Goal: Information Seeking & Learning: Check status

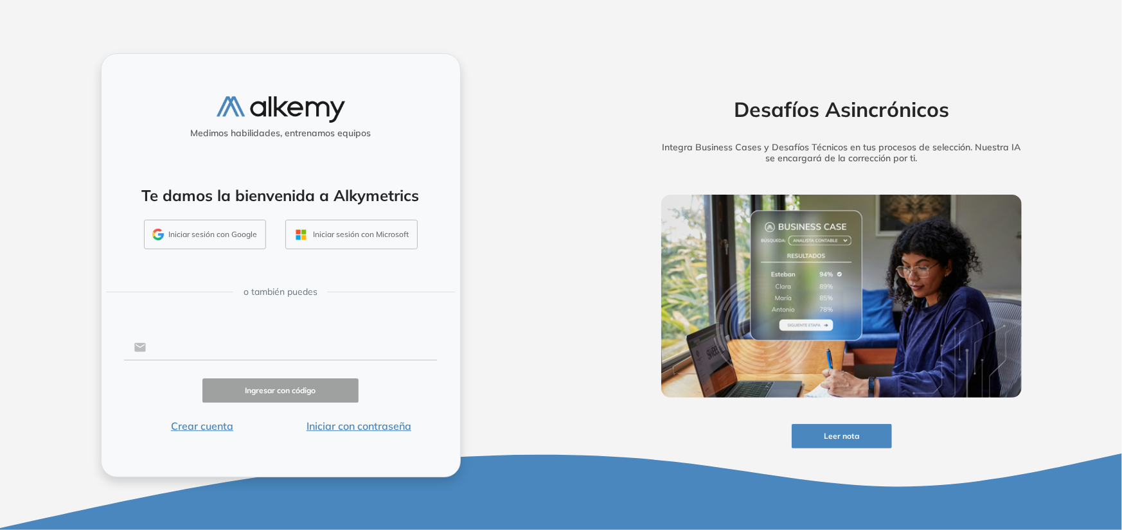
click at [216, 337] on input "text" at bounding box center [291, 348] width 291 height 24
type input "**********"
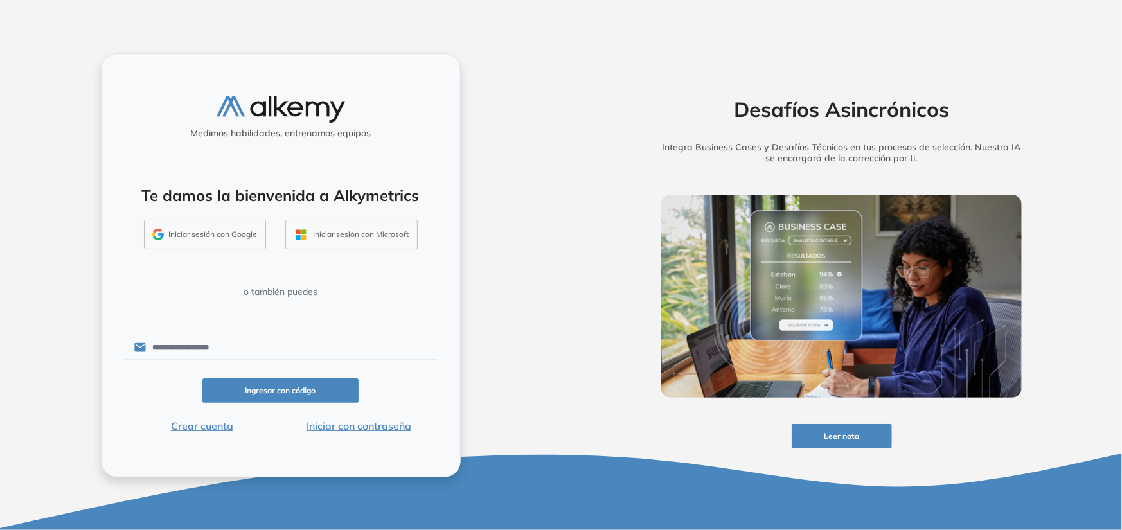
click at [251, 340] on input "**********" at bounding box center [291, 348] width 291 height 24
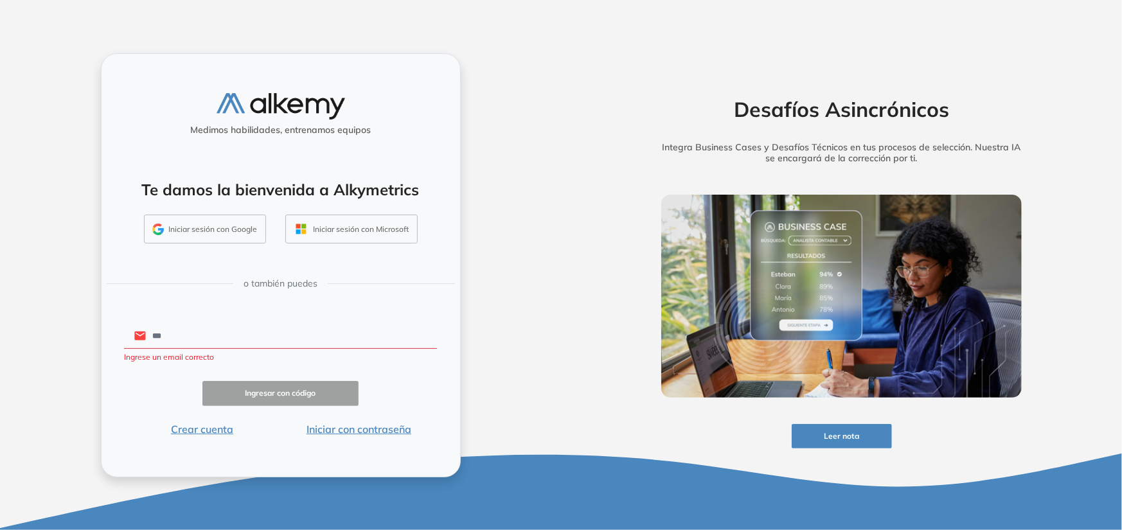
type input "**********"
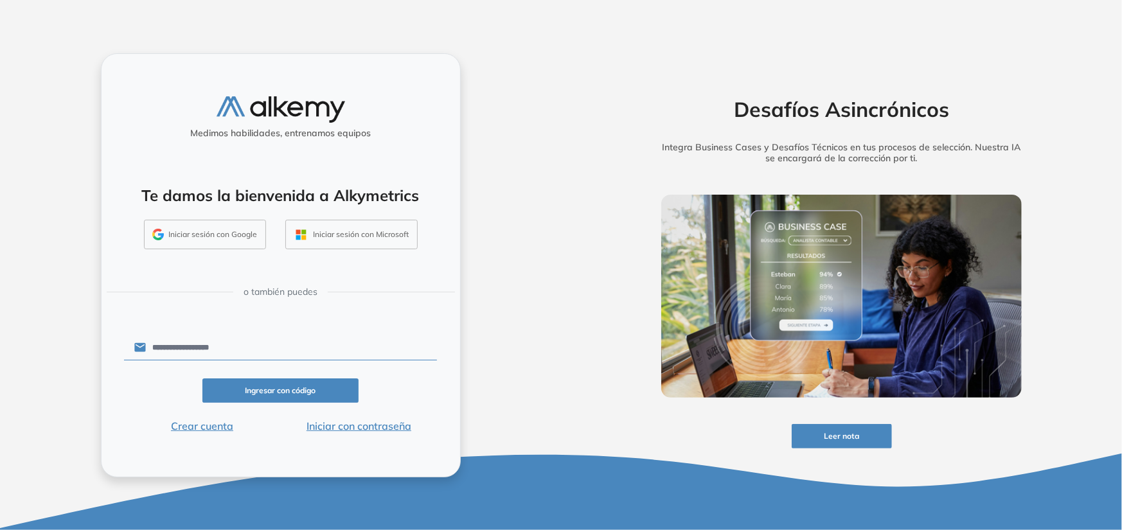
click at [259, 395] on button "Ingresar con código" at bounding box center [280, 391] width 157 height 25
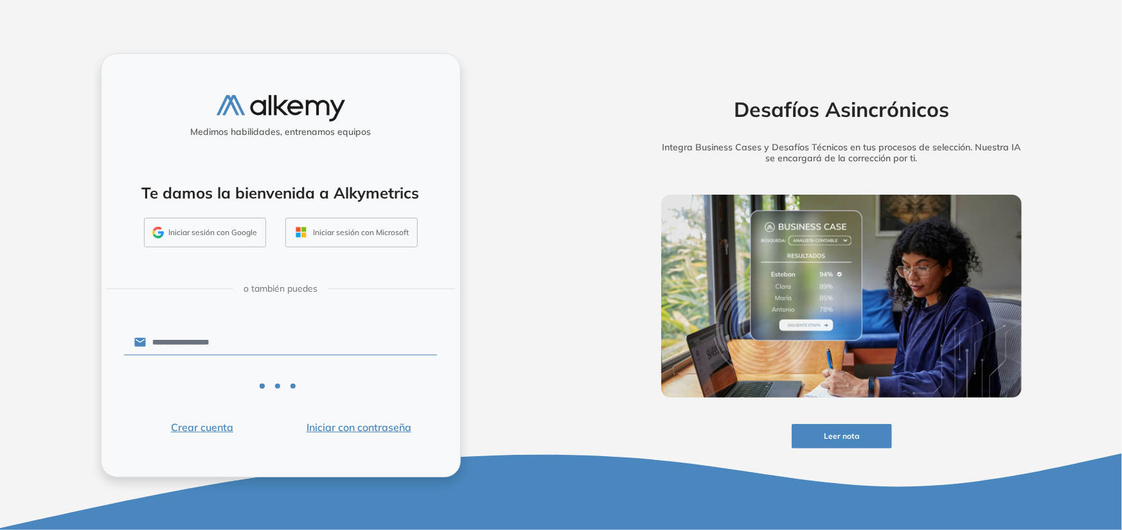
click at [300, 341] on input "**********" at bounding box center [291, 342] width 291 height 24
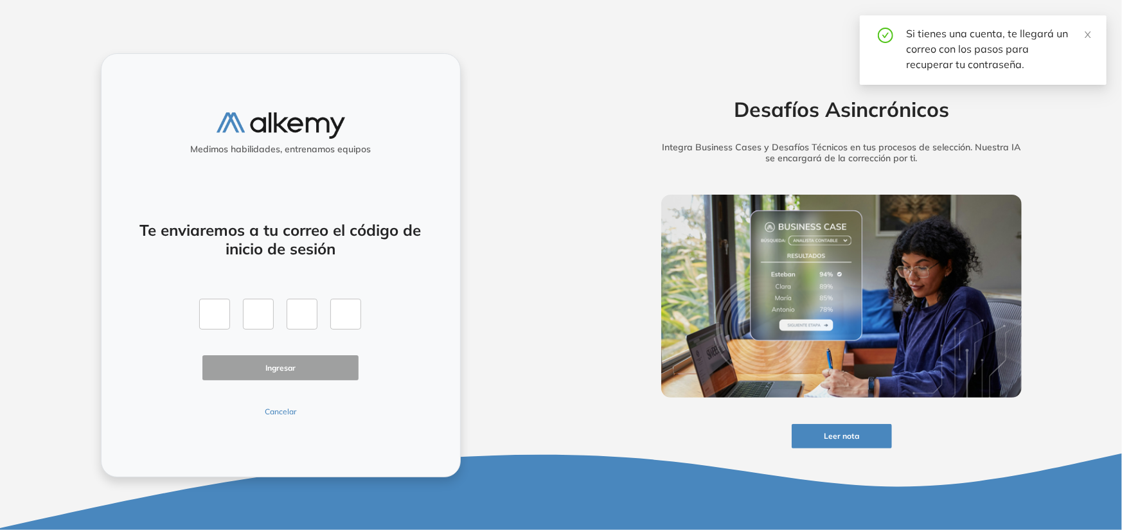
click at [277, 409] on button "Cancelar" at bounding box center [280, 412] width 157 height 12
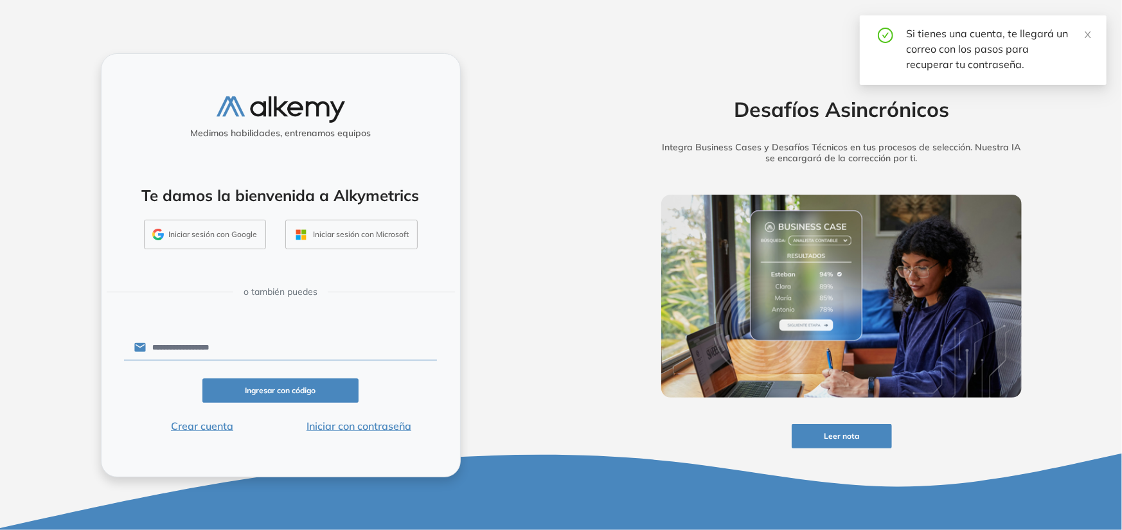
click at [372, 428] on button "Iniciar con contraseña" at bounding box center [358, 425] width 157 height 15
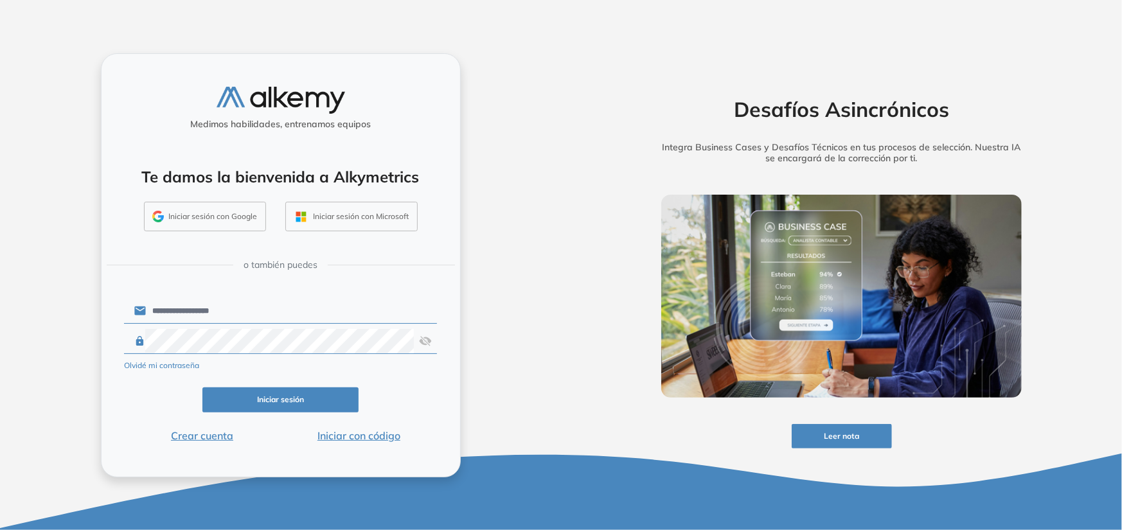
click button "Iniciar sesión" at bounding box center [280, 400] width 157 height 25
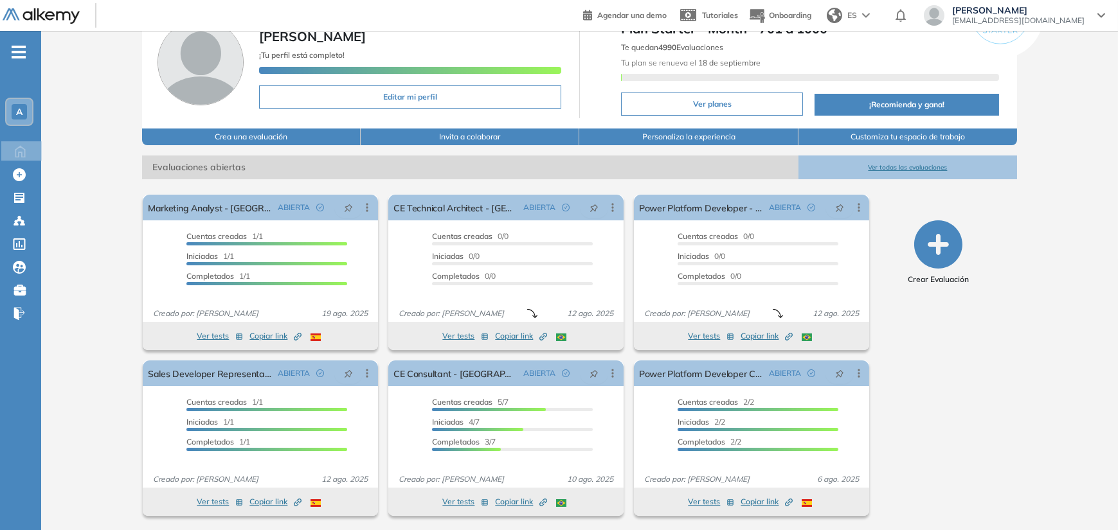
scroll to position [69, 0]
click at [947, 239] on icon "button" at bounding box center [938, 244] width 48 height 48
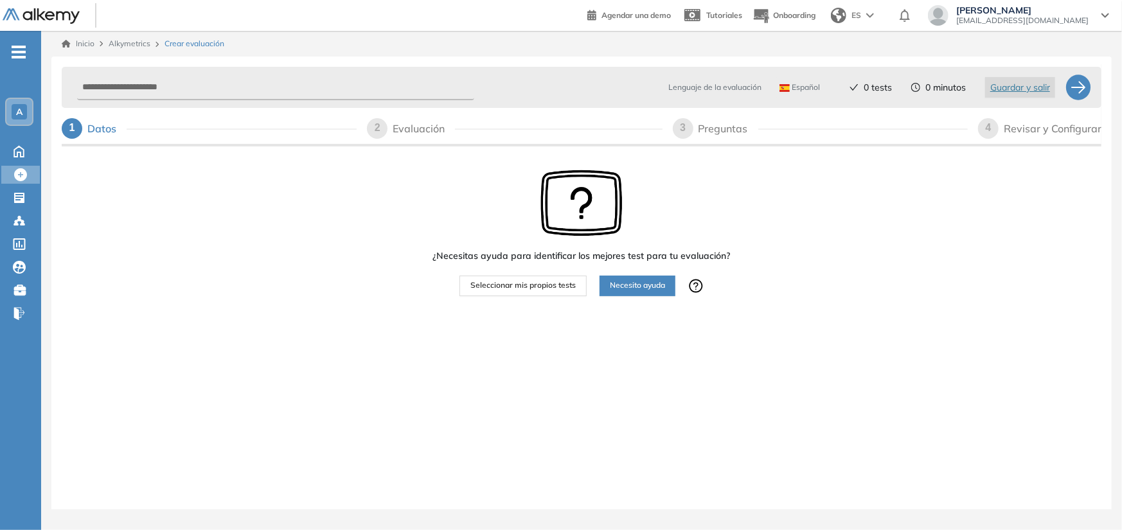
click at [89, 44] on link "Inicio" at bounding box center [78, 44] width 33 height 12
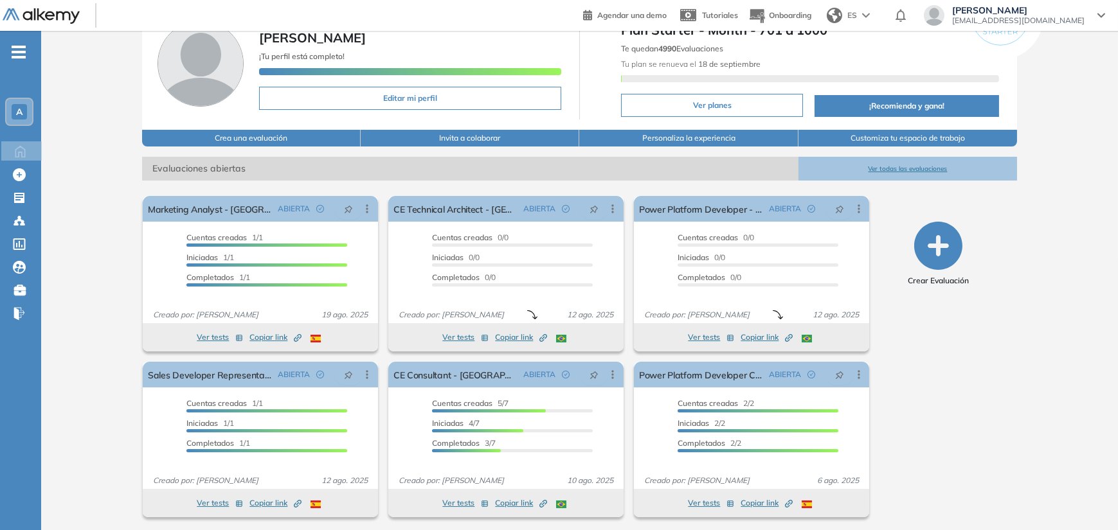
scroll to position [69, 0]
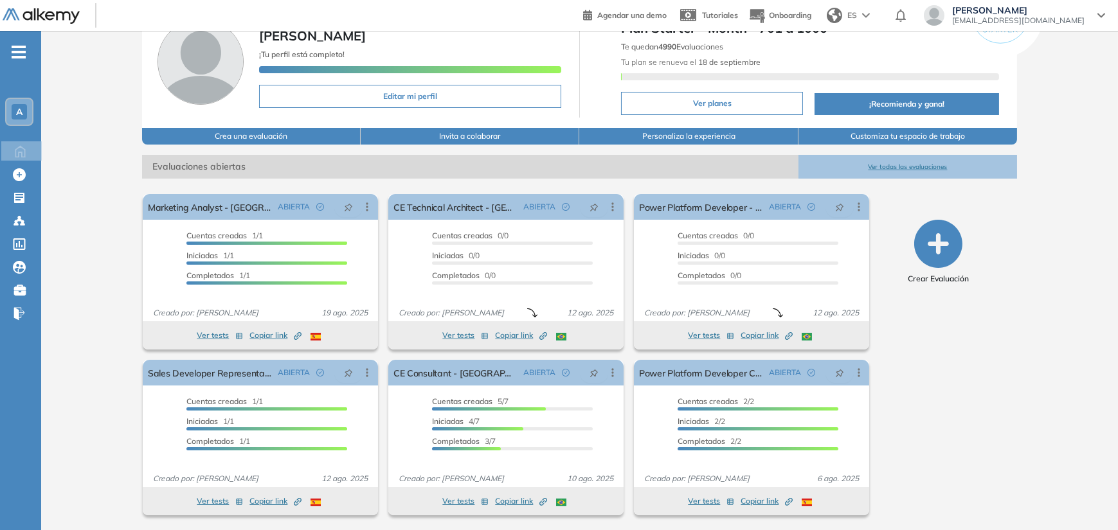
click at [922, 166] on button "Ver todas las evaluaciones" at bounding box center [907, 167] width 219 height 24
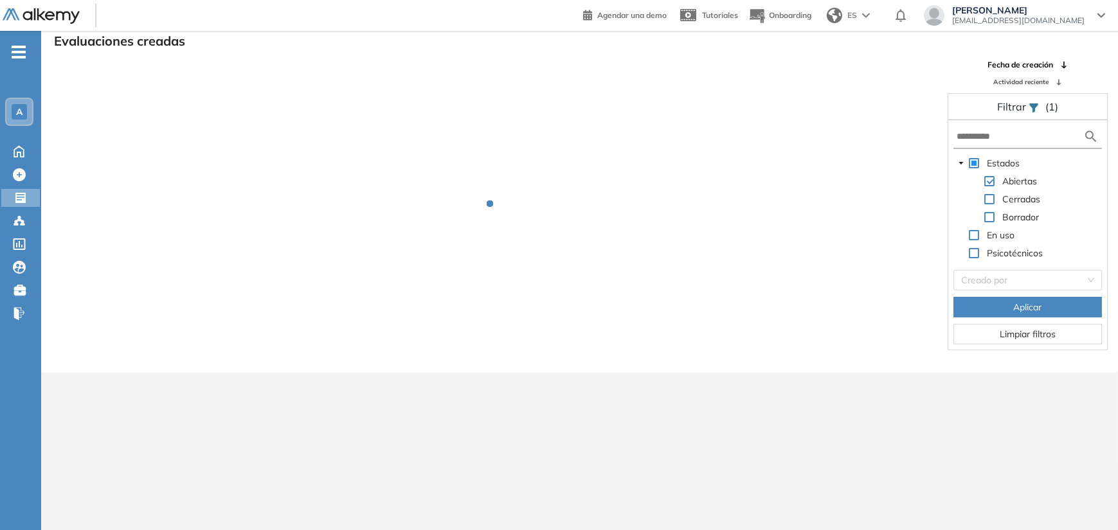
scroll to position [31, 0]
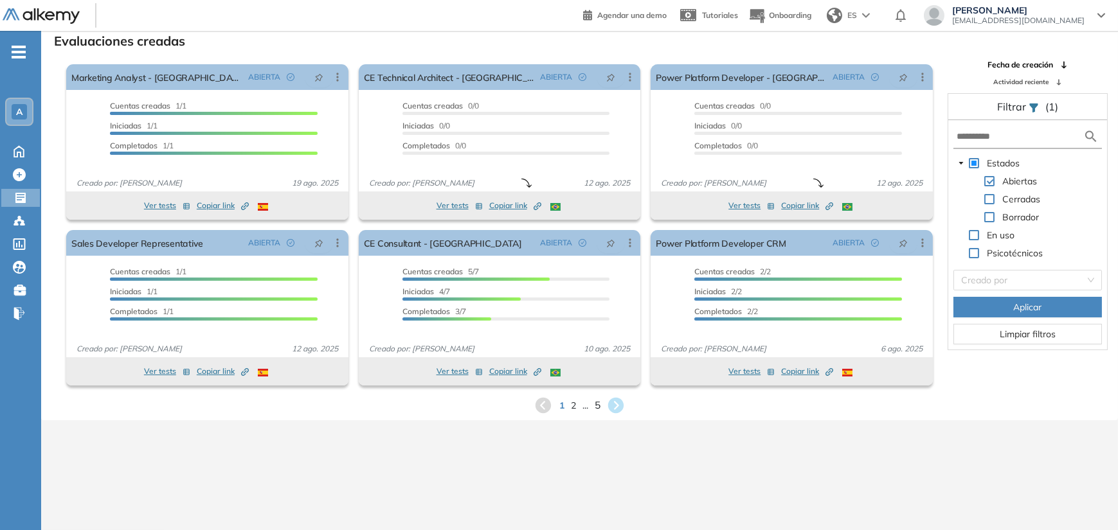
click at [599, 407] on span "5" at bounding box center [598, 405] width 6 height 15
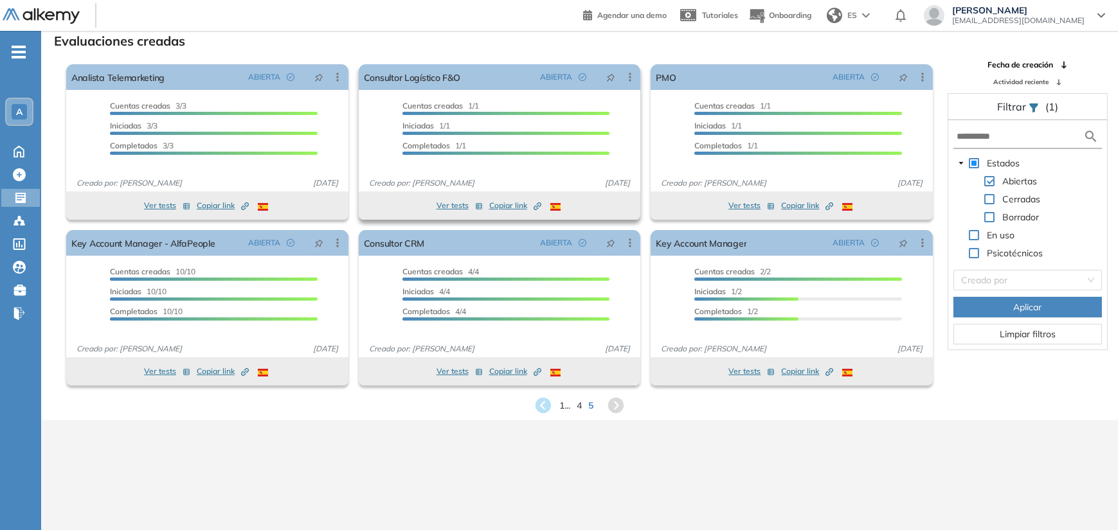
click at [451, 204] on button "Ver tests" at bounding box center [459, 205] width 46 height 15
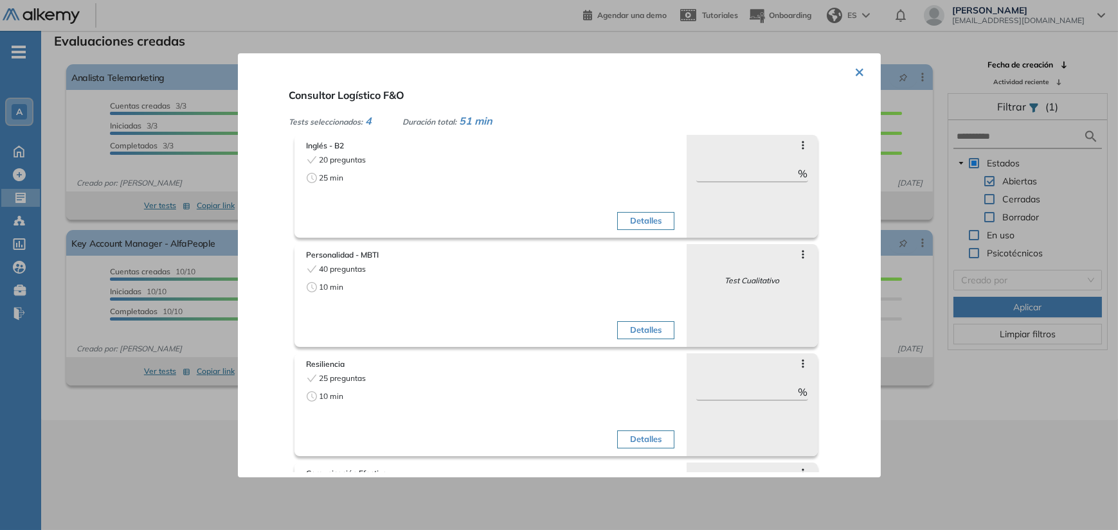
scroll to position [0, 0]
click at [855, 76] on button "×" at bounding box center [860, 70] width 10 height 25
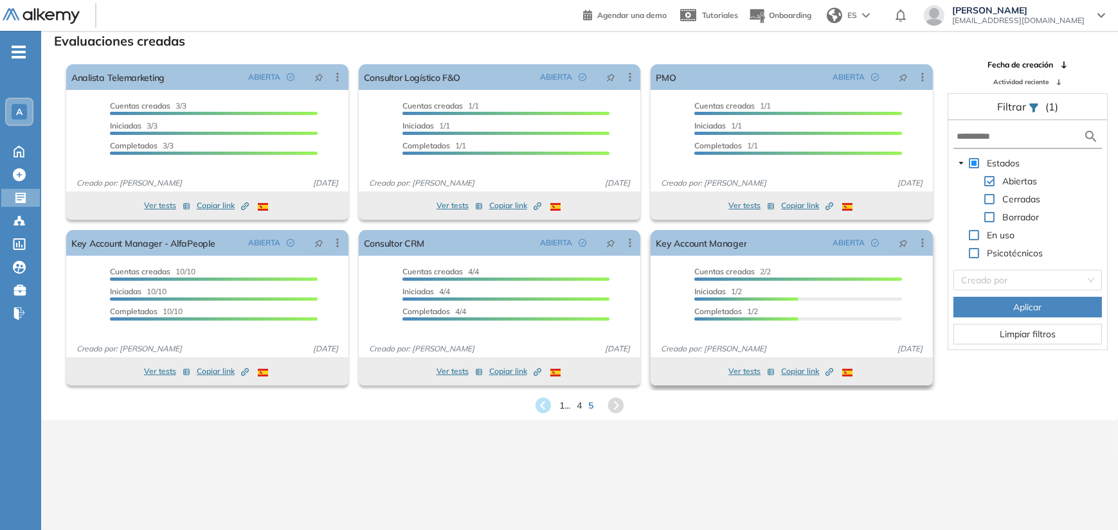
click at [735, 373] on button "Ver tests" at bounding box center [751, 371] width 46 height 15
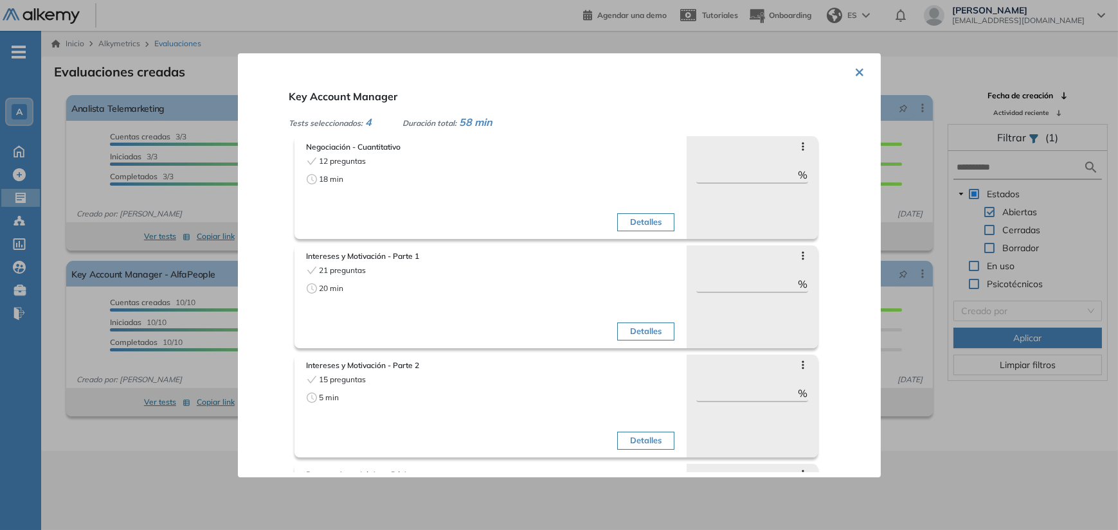
click at [849, 73] on div "× Key Account Manager Tests seleccionados: 4 Duración total: 58 min Negociación…" at bounding box center [559, 265] width 643 height 424
click at [855, 69] on button "×" at bounding box center [860, 70] width 10 height 25
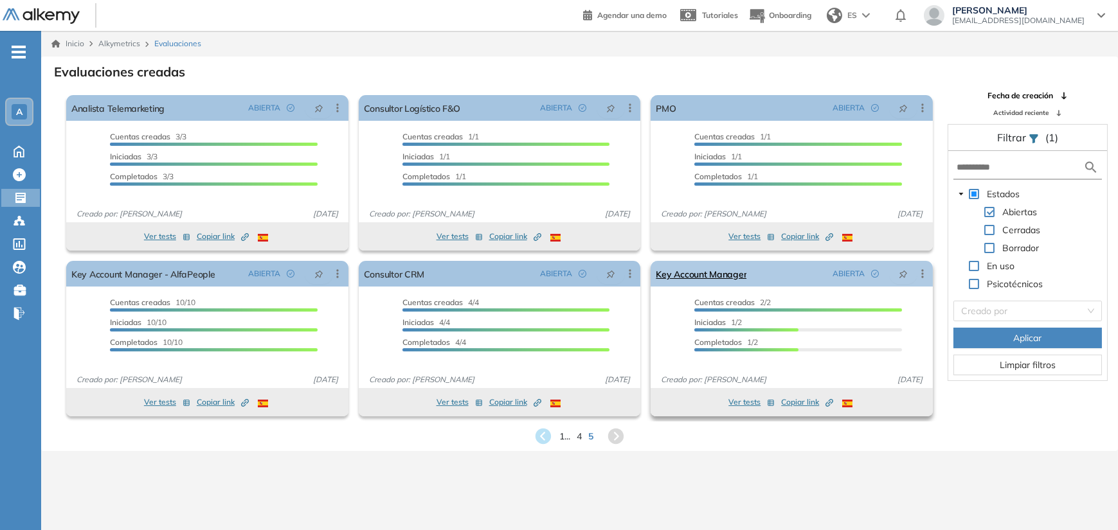
click at [924, 280] on div "ABIERTA" at bounding box center [877, 274] width 100 height 21
click at [923, 276] on icon at bounding box center [922, 273] width 13 height 13
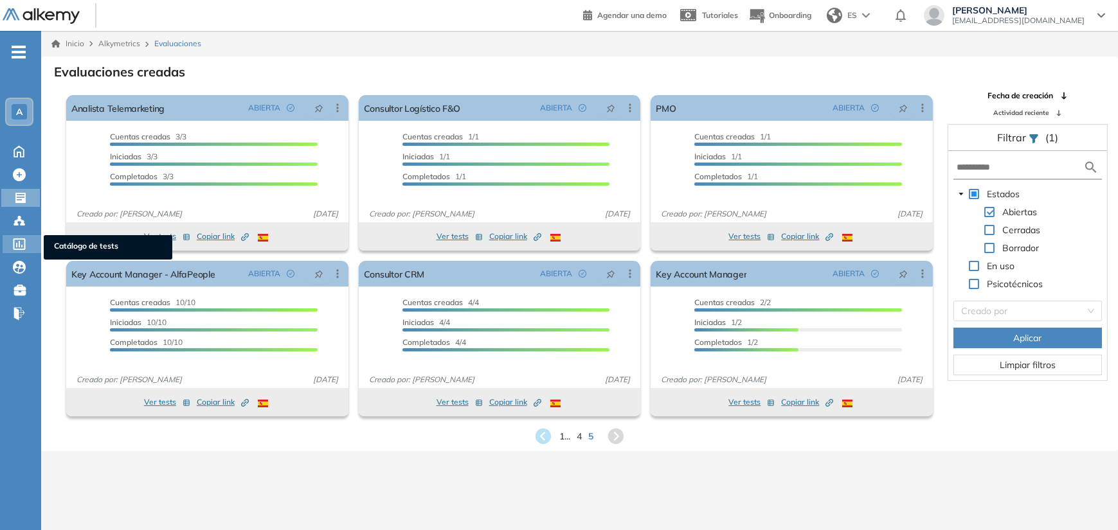
click at [19, 243] on icon at bounding box center [19, 244] width 12 height 12
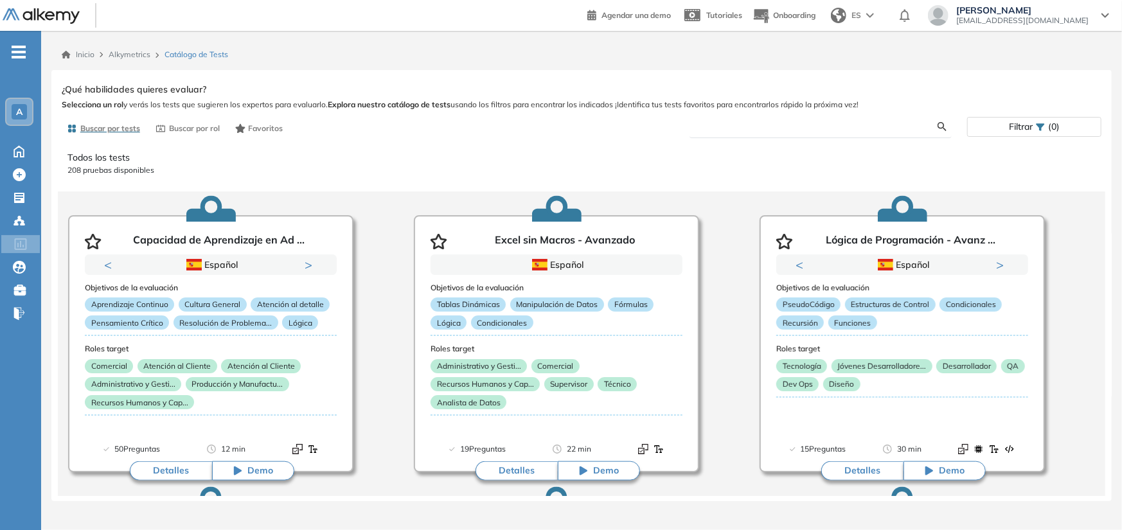
click at [778, 129] on input "text" at bounding box center [819, 127] width 238 height 12
type input "*"
type input "**********"
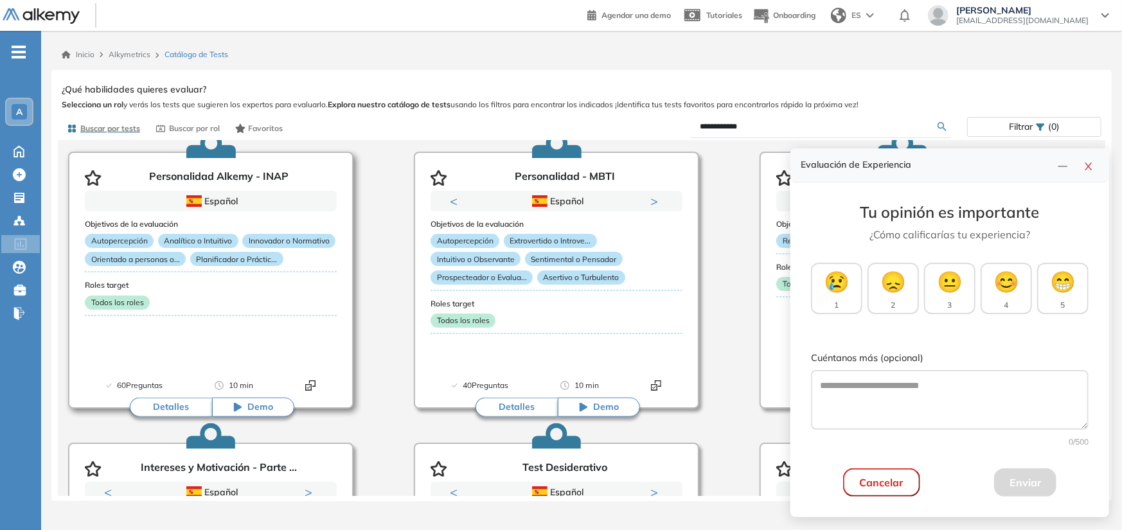
scroll to position [64, 0]
click at [175, 406] on button "Detalles" at bounding box center [171, 406] width 82 height 19
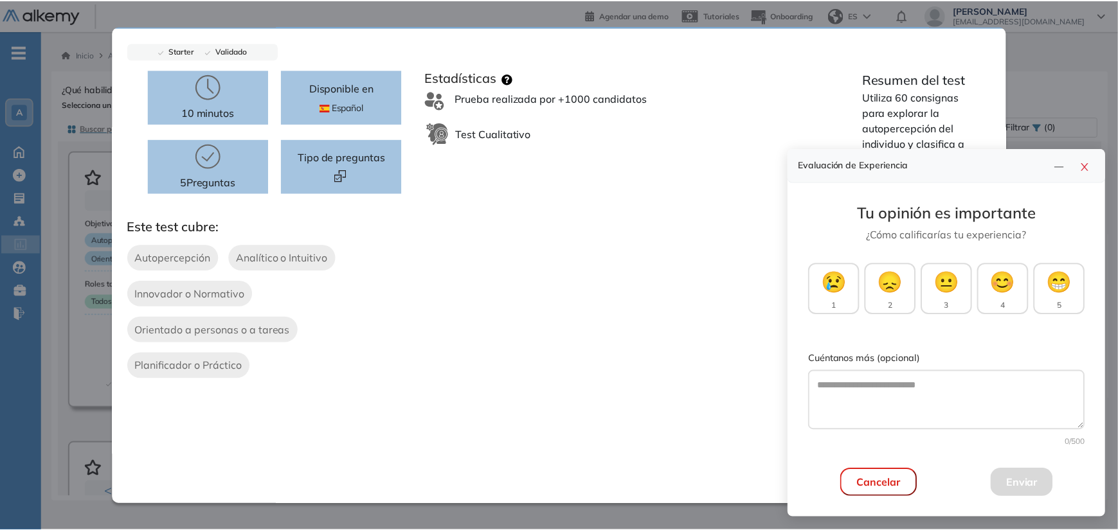
scroll to position [0, 0]
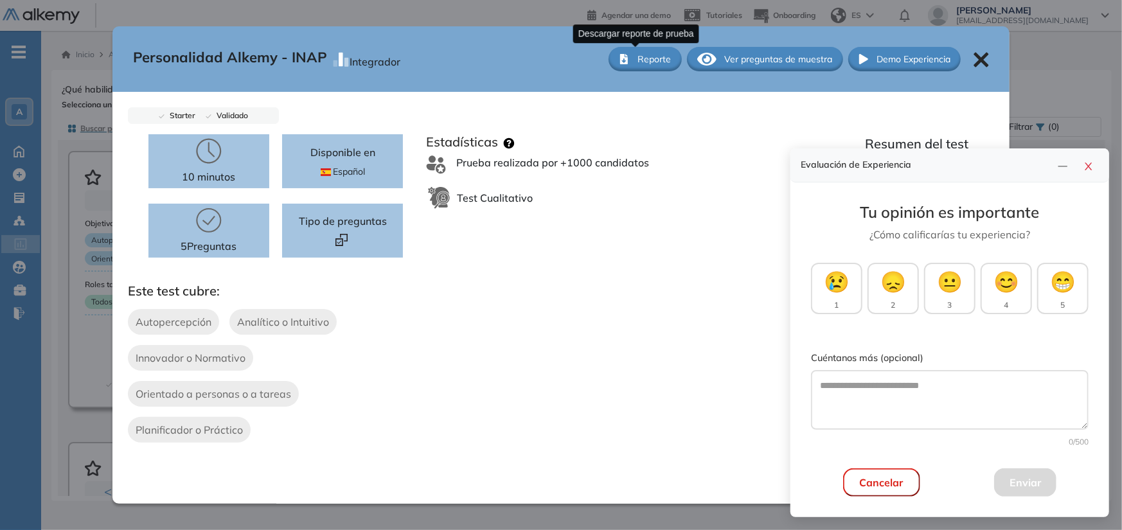
click at [643, 55] on span "Reporte" at bounding box center [654, 59] width 33 height 13
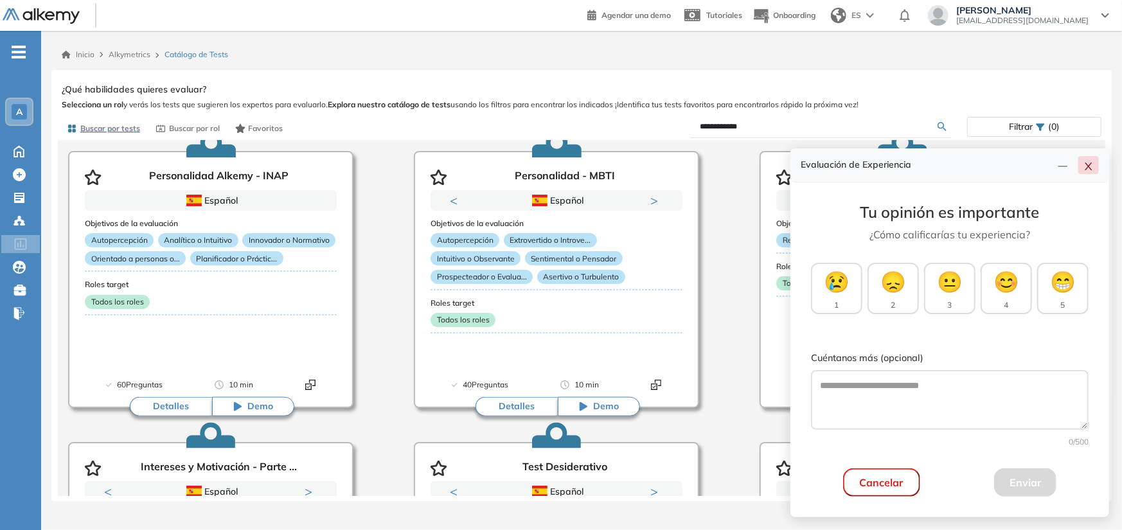
click at [1091, 167] on icon "close" at bounding box center [1089, 166] width 10 height 10
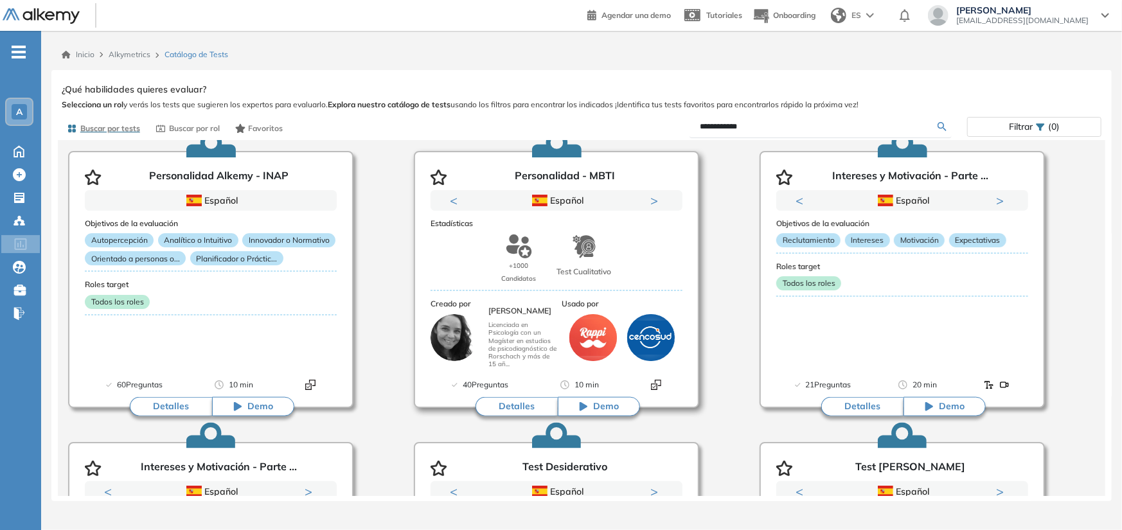
click at [520, 411] on button "Detalles" at bounding box center [517, 406] width 82 height 19
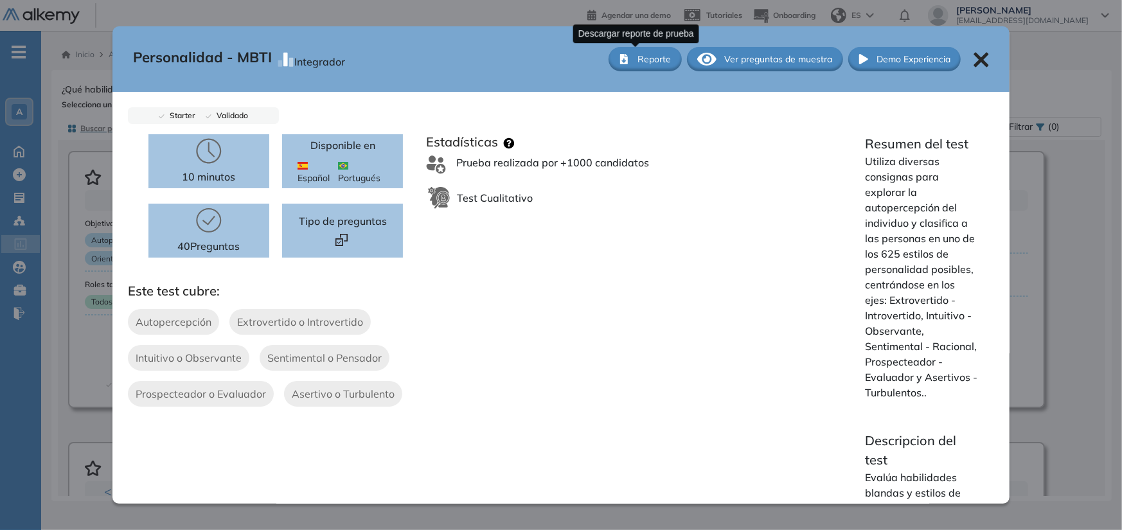
click at [651, 67] on button "Reporte" at bounding box center [645, 59] width 73 height 24
click at [836, 33] on div "Personalidad - MBTI Integrador Reporte Ver preguntas de muestra Demo Experiencia" at bounding box center [561, 59] width 898 height 66
click at [975, 58] on icon at bounding box center [982, 60] width 15 height 15
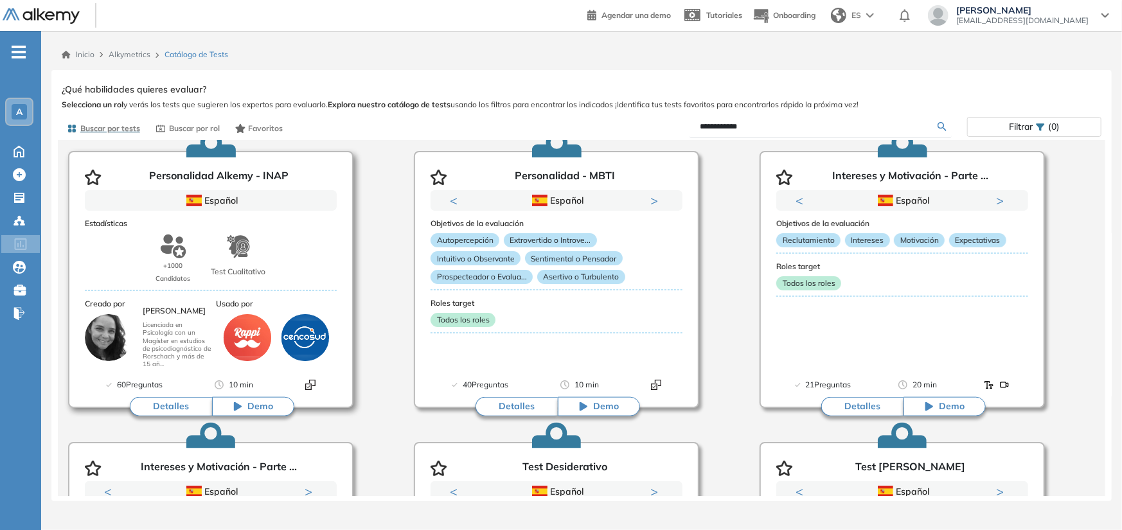
click at [161, 405] on button "Detalles" at bounding box center [171, 406] width 82 height 19
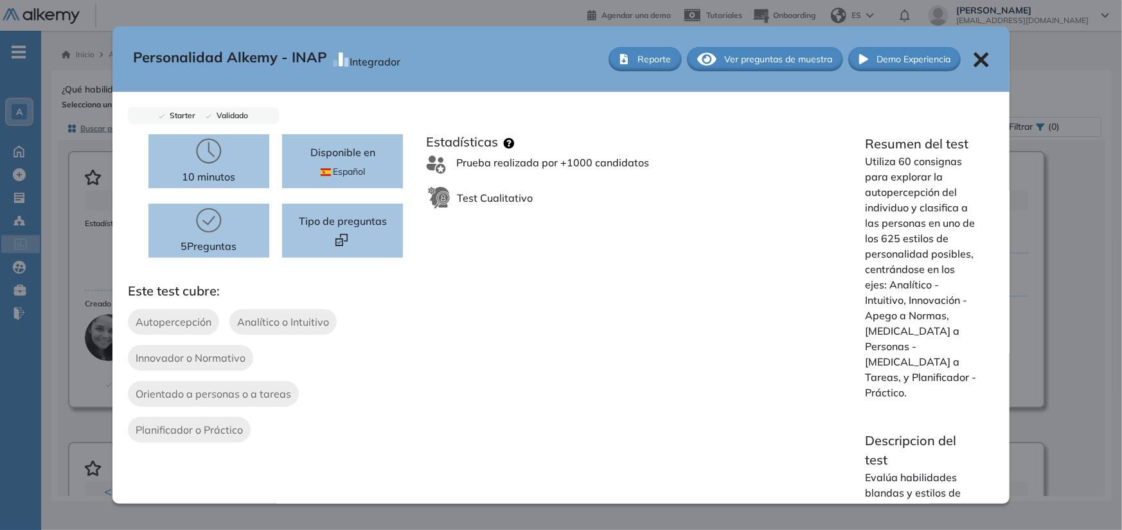
click at [638, 57] on span "Reporte" at bounding box center [654, 59] width 33 height 13
click at [638, 58] on span "Reporte" at bounding box center [654, 59] width 33 height 13
click at [638, 53] on span "Reporte" at bounding box center [654, 59] width 33 height 13
click at [638, 57] on span "Reporte" at bounding box center [654, 59] width 33 height 13
click at [630, 69] on button "Reporte" at bounding box center [645, 59] width 73 height 24
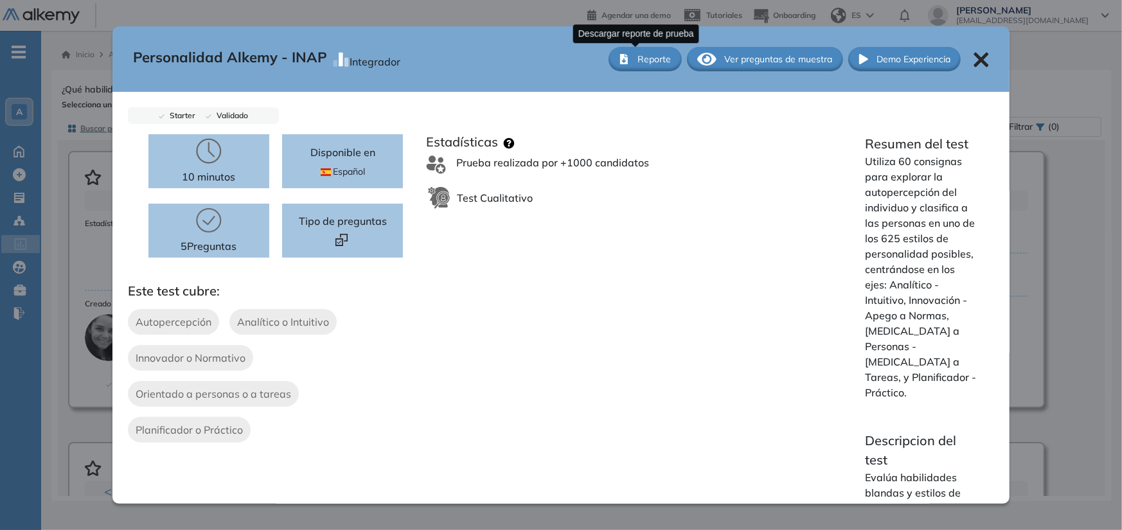
click at [648, 62] on span "Reporte" at bounding box center [654, 59] width 33 height 13
click at [977, 62] on icon at bounding box center [982, 60] width 15 height 15
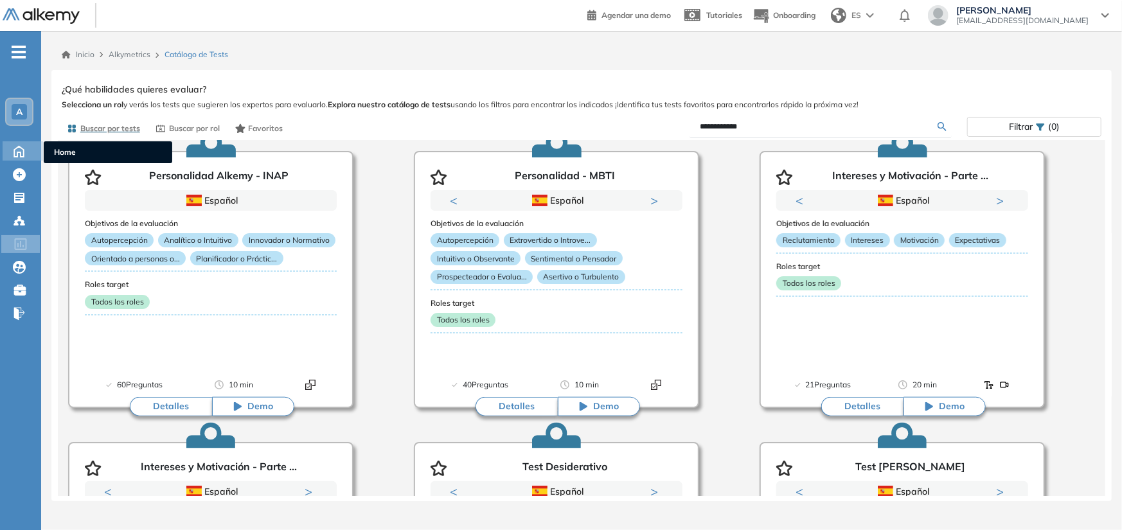
click at [19, 155] on icon at bounding box center [19, 150] width 22 height 15
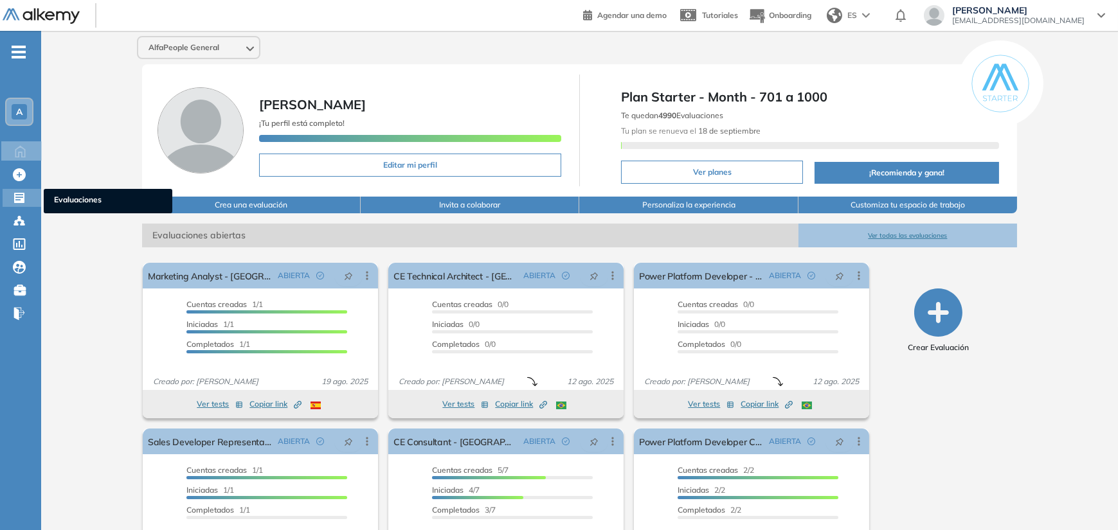
click at [20, 203] on icon at bounding box center [19, 198] width 13 height 13
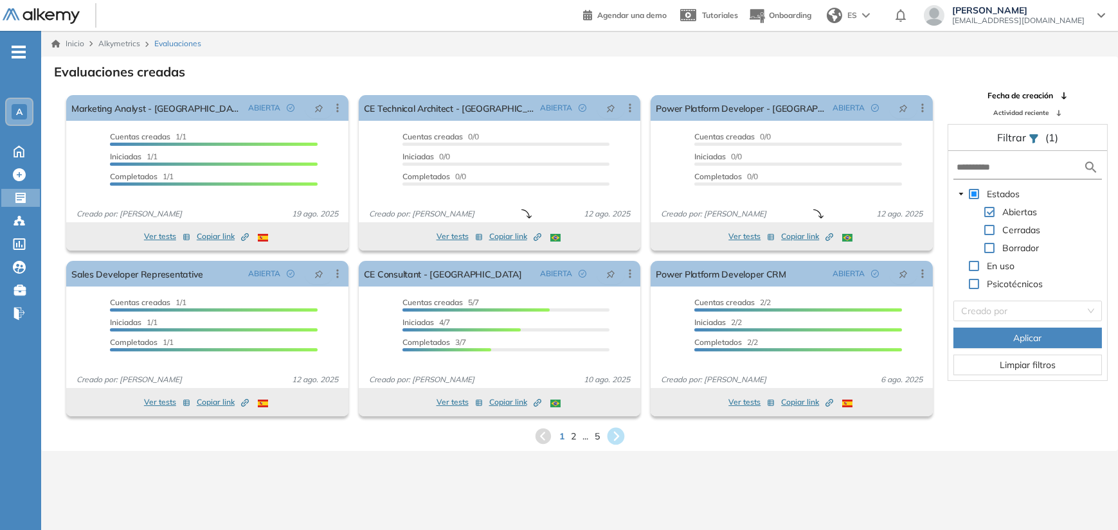
click at [614, 439] on icon at bounding box center [615, 436] width 17 height 17
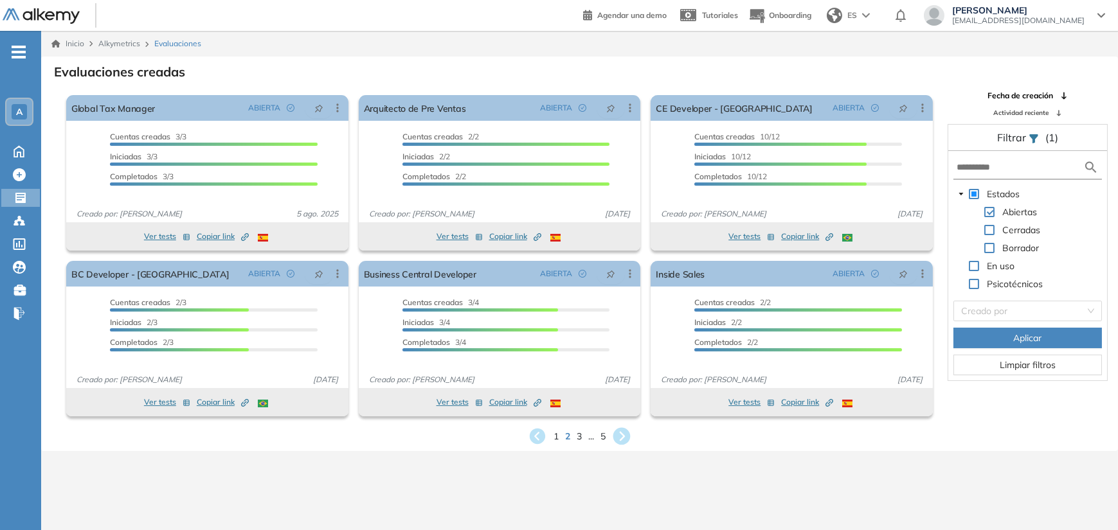
click at [619, 439] on icon at bounding box center [621, 436] width 17 height 17
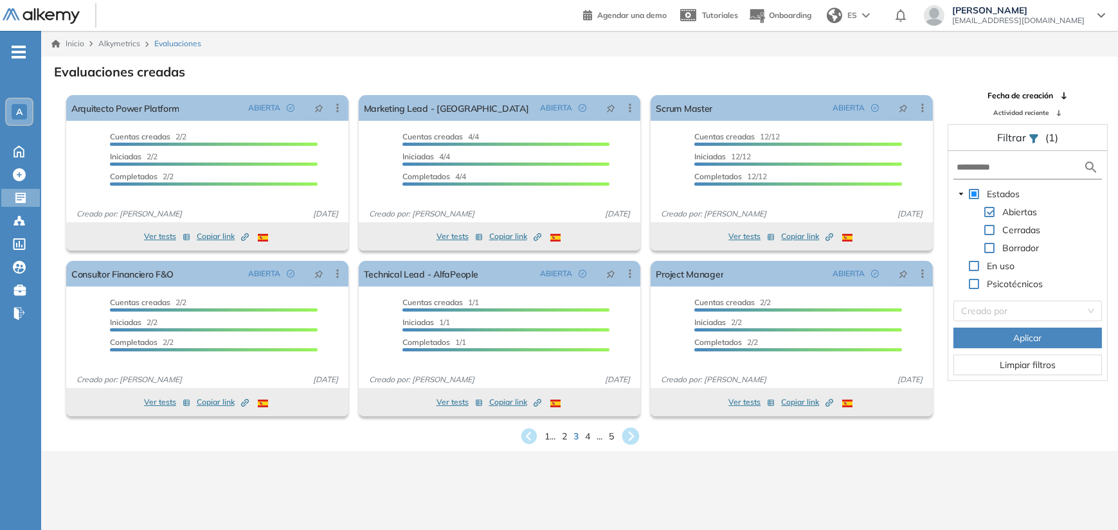
click at [636, 436] on icon at bounding box center [630, 436] width 17 height 17
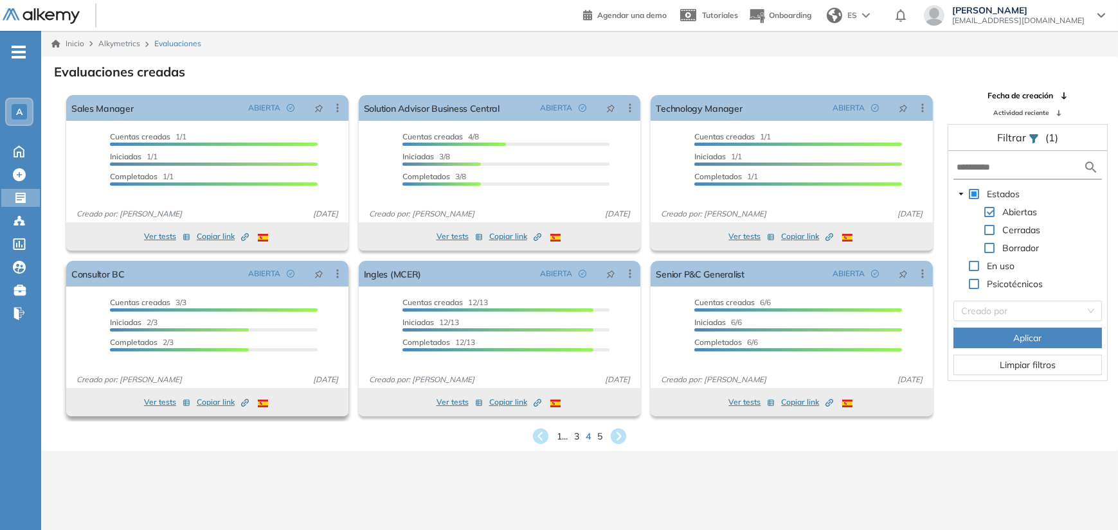
click at [170, 400] on button "Ver tests" at bounding box center [167, 402] width 46 height 15
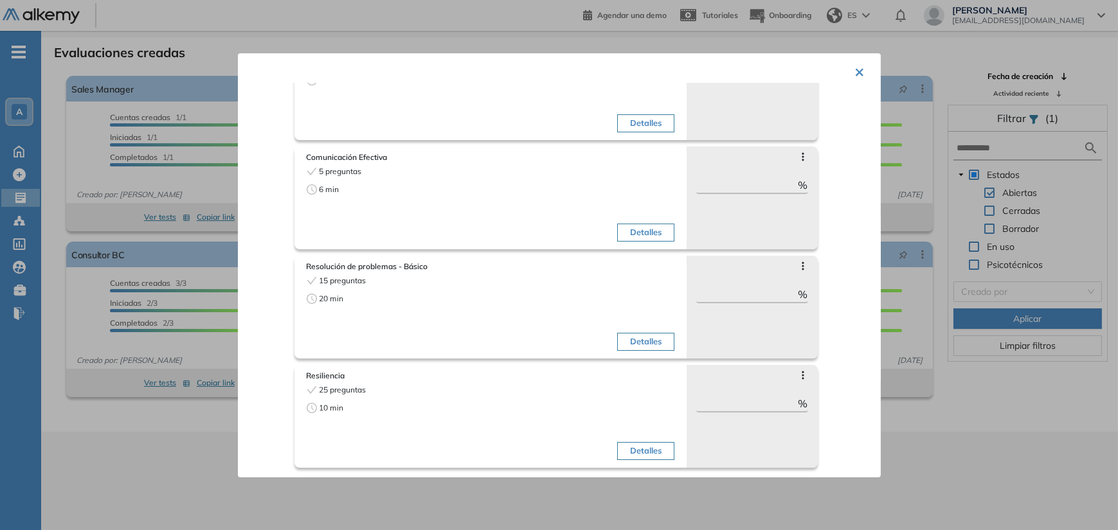
scroll to position [31, 0]
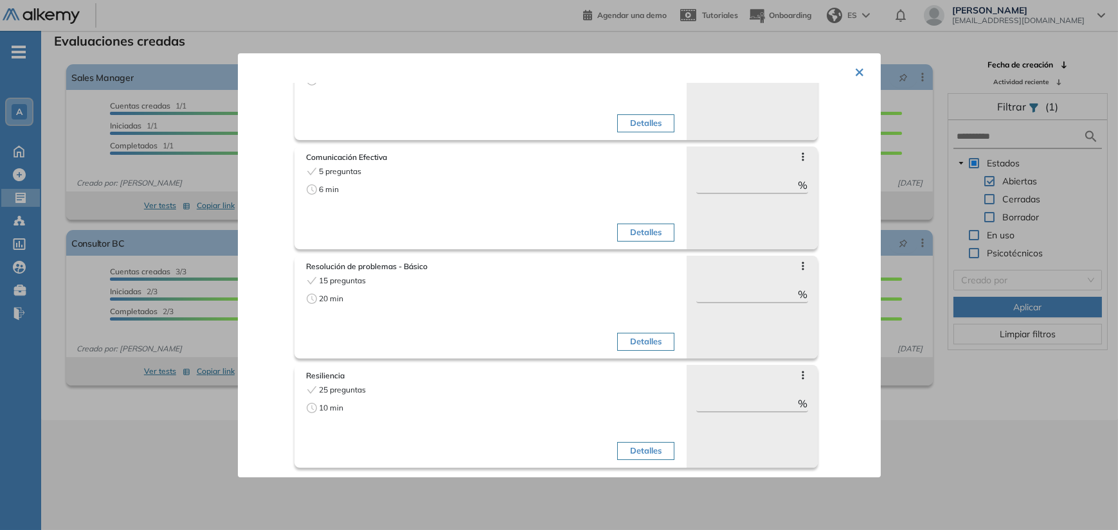
click at [145, 444] on div at bounding box center [559, 265] width 1118 height 530
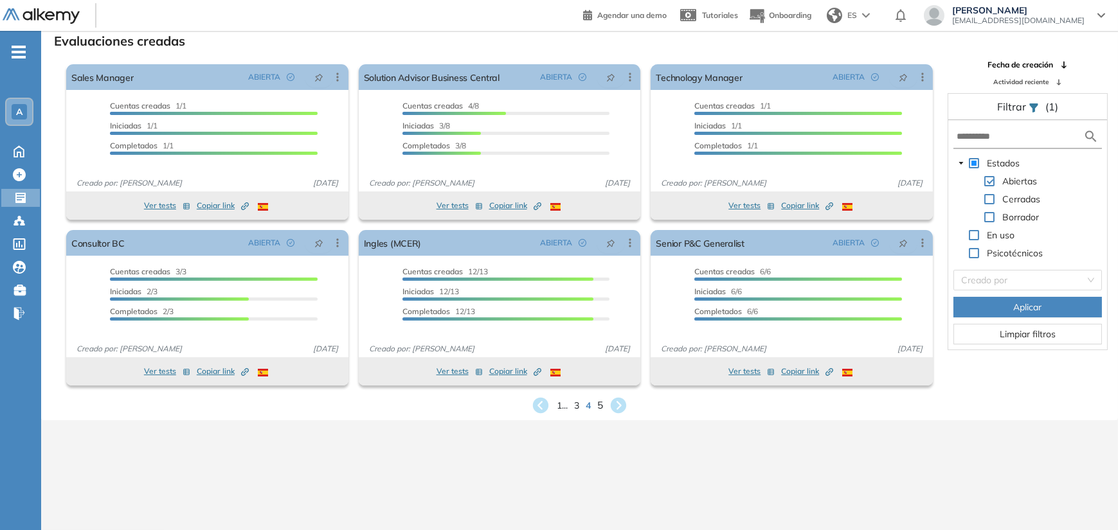
click at [601, 405] on span "5" at bounding box center [600, 405] width 6 height 15
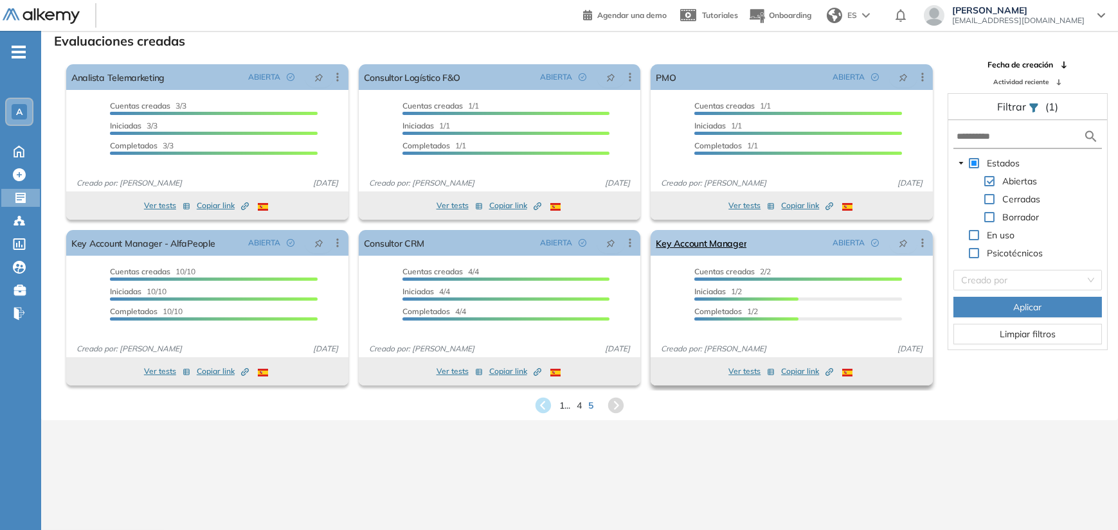
click at [921, 244] on icon at bounding box center [922, 243] width 13 height 13
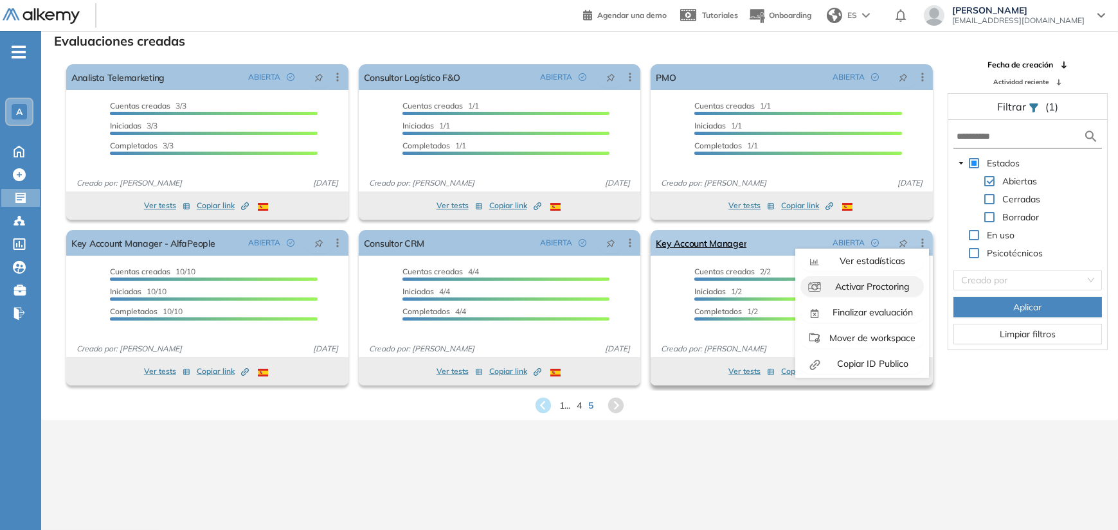
scroll to position [80, 0]
click at [868, 307] on span "Finalizar evaluación" at bounding box center [871, 309] width 83 height 12
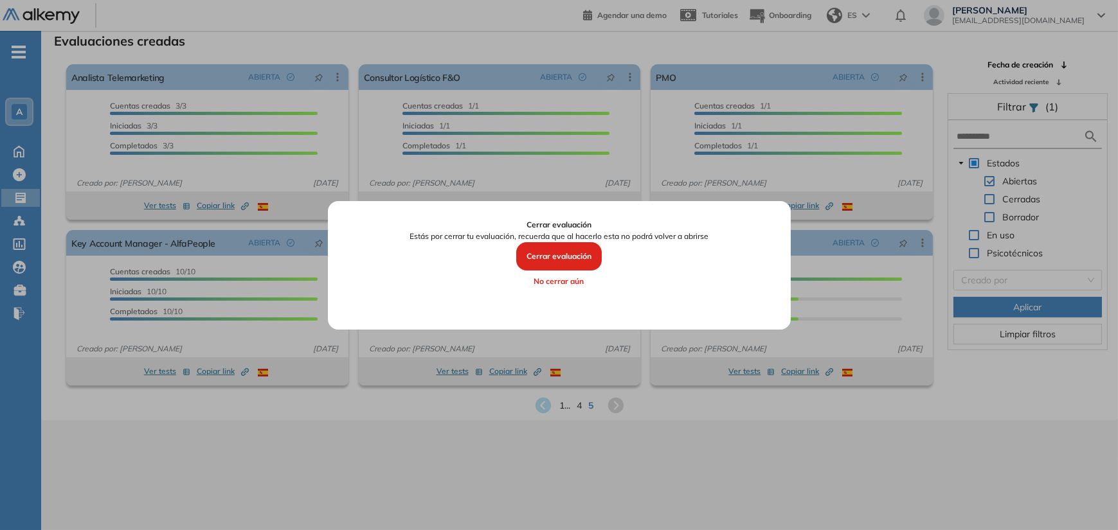
click at [544, 260] on button "Cerrar evaluación" at bounding box center [558, 256] width 85 height 28
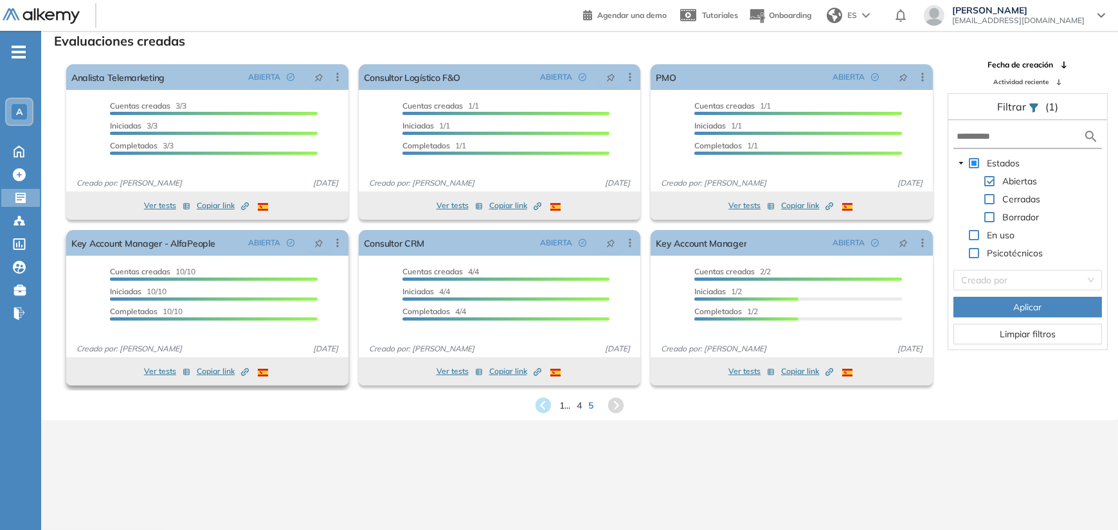
click at [160, 367] on button "Ver tests" at bounding box center [167, 371] width 46 height 15
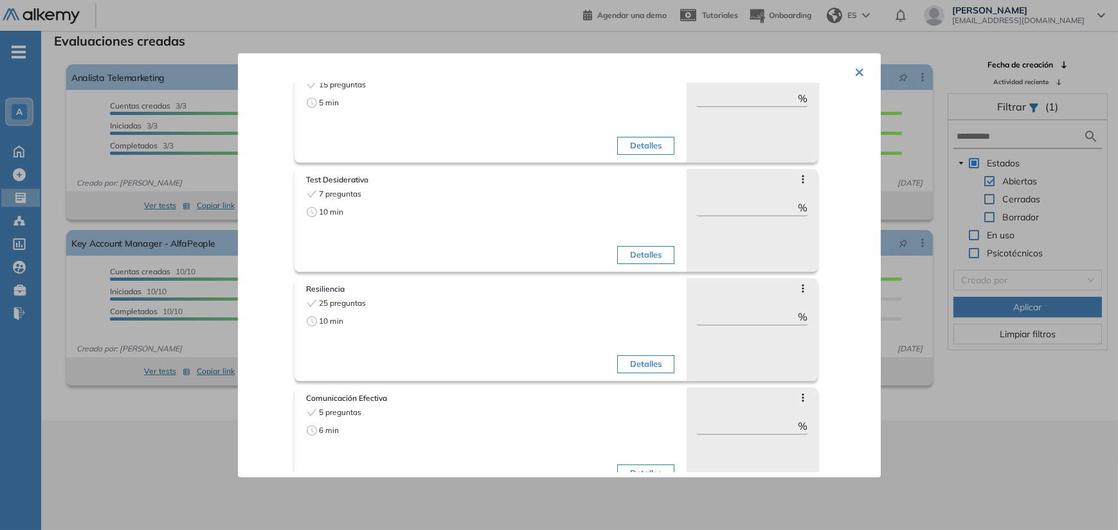
scroll to position [208, 0]
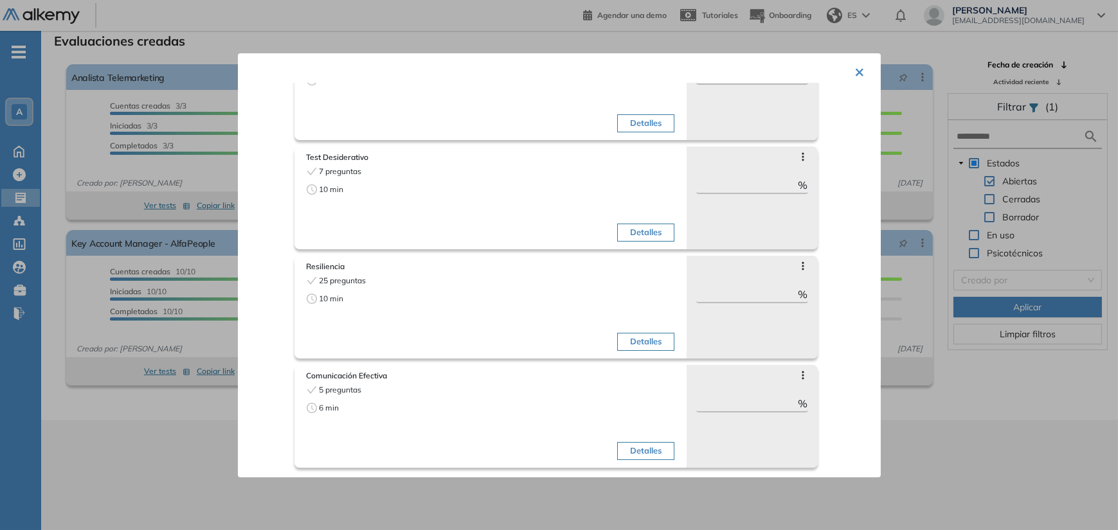
click at [857, 71] on button "×" at bounding box center [860, 70] width 10 height 25
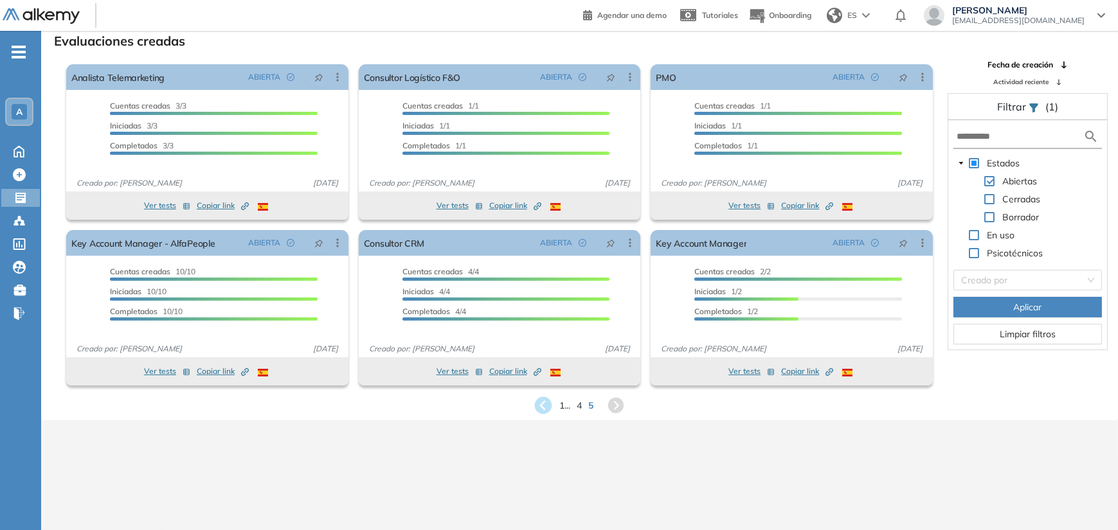
click at [546, 406] on icon at bounding box center [543, 405] width 17 height 17
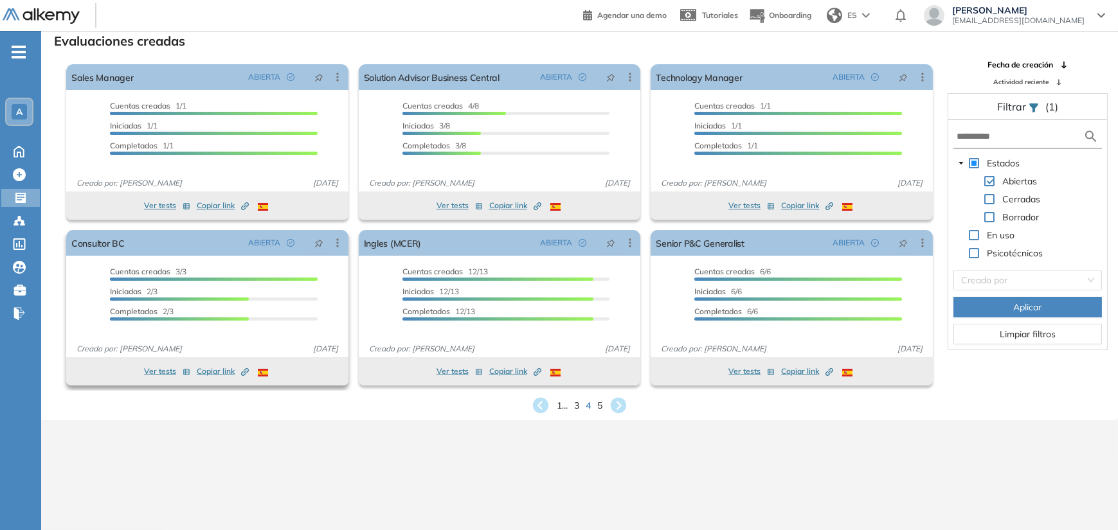
click at [163, 364] on button "Ver tests" at bounding box center [167, 371] width 46 height 15
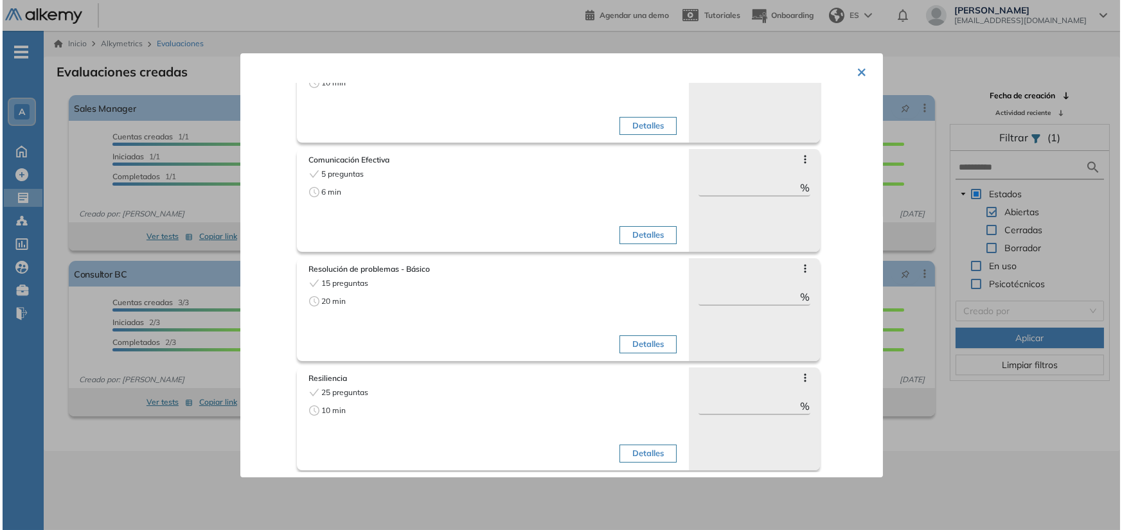
scroll to position [99, 0]
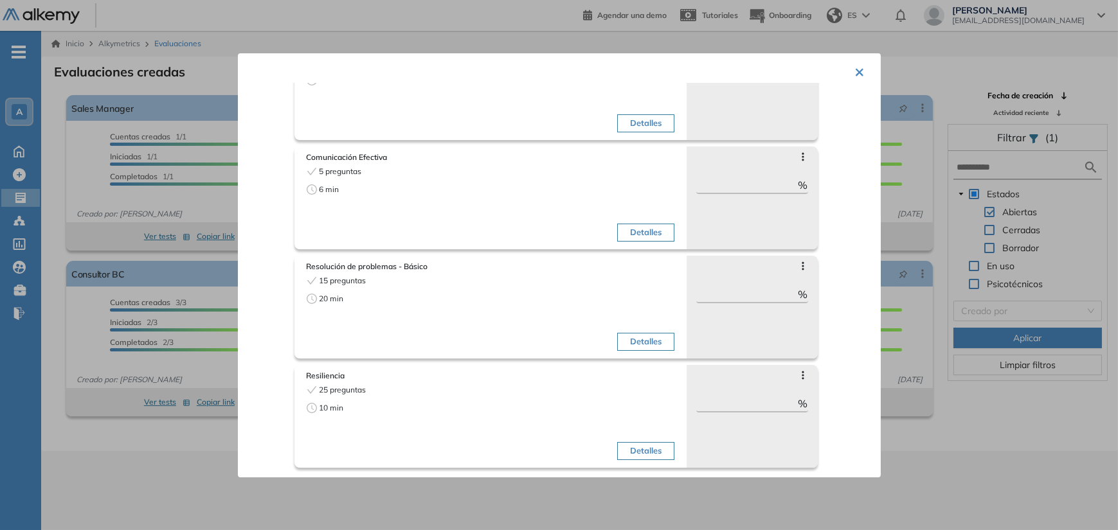
click at [860, 67] on button "×" at bounding box center [860, 70] width 10 height 25
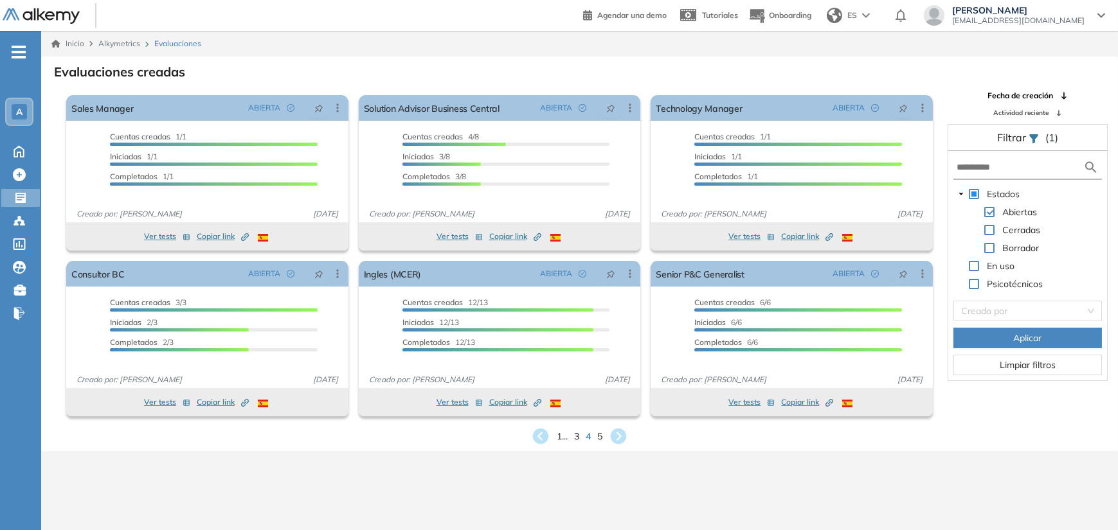
click at [597, 436] on div "1 ... 3 4 5" at bounding box center [579, 436] width 1056 height 19
click at [597, 436] on span "5" at bounding box center [600, 436] width 6 height 15
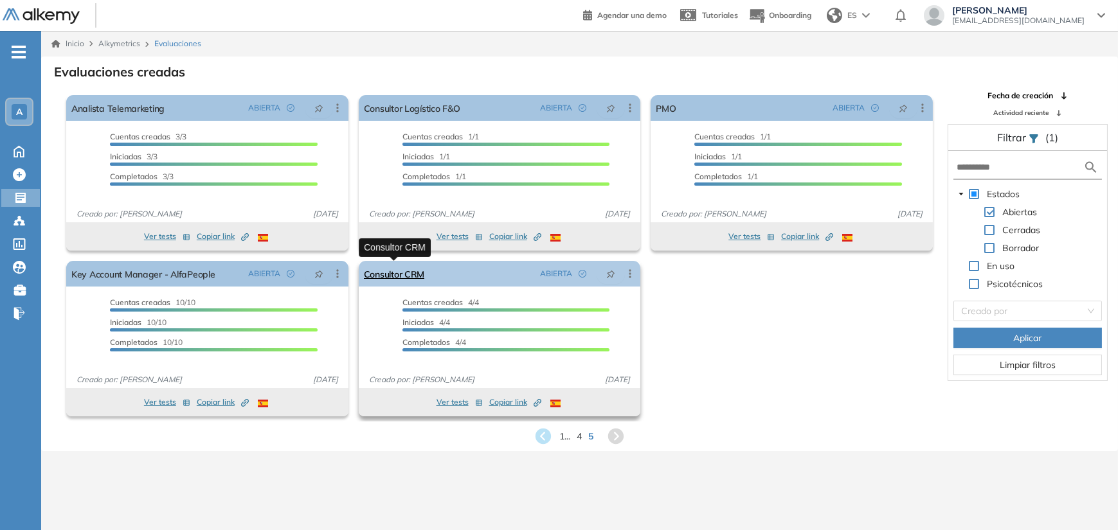
click at [402, 278] on link "Consultor CRM" at bounding box center [394, 274] width 61 height 26
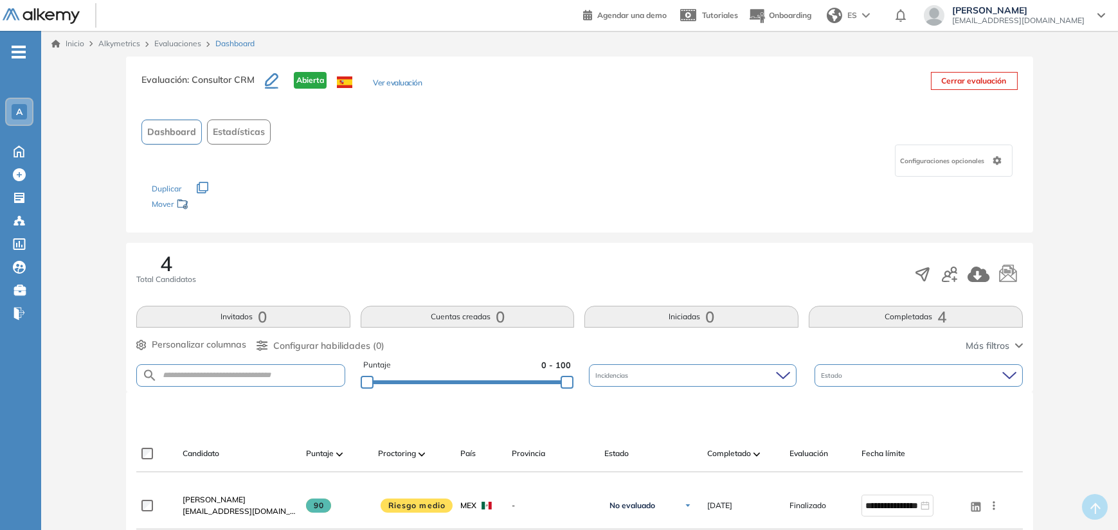
click at [174, 45] on link "Evaluaciones" at bounding box center [177, 44] width 47 height 10
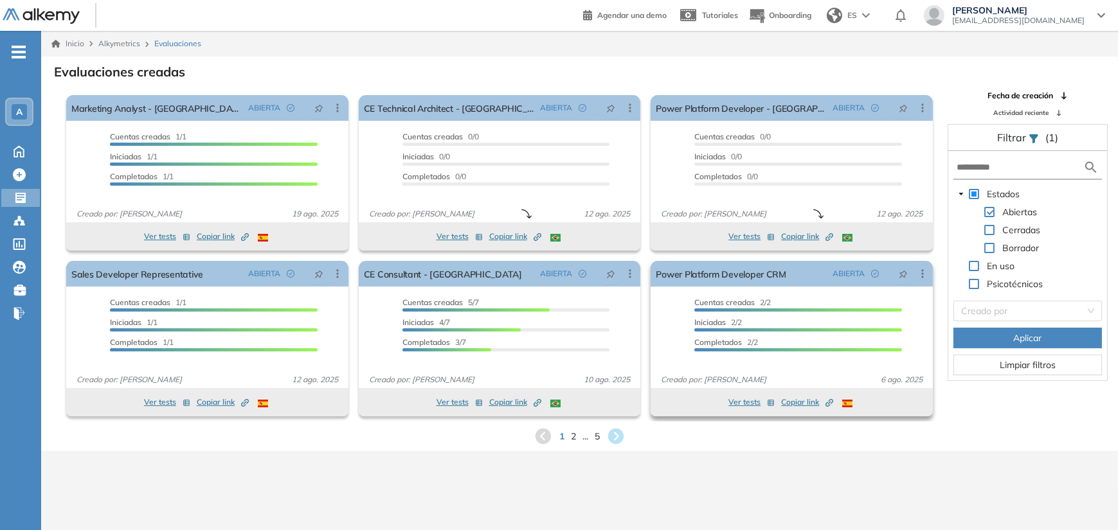
click at [751, 402] on button "Ver tests" at bounding box center [751, 402] width 46 height 15
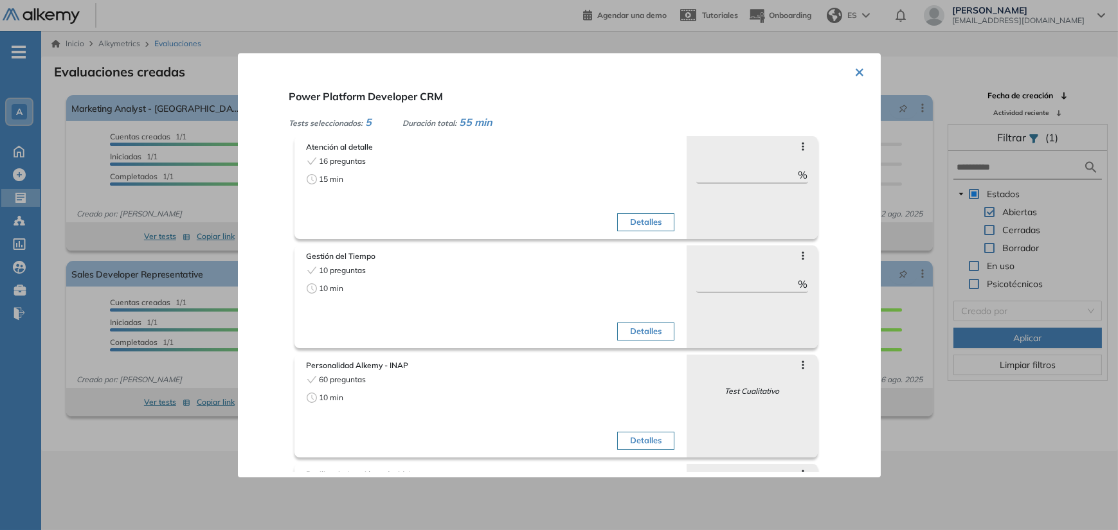
click at [855, 69] on button "×" at bounding box center [860, 70] width 10 height 25
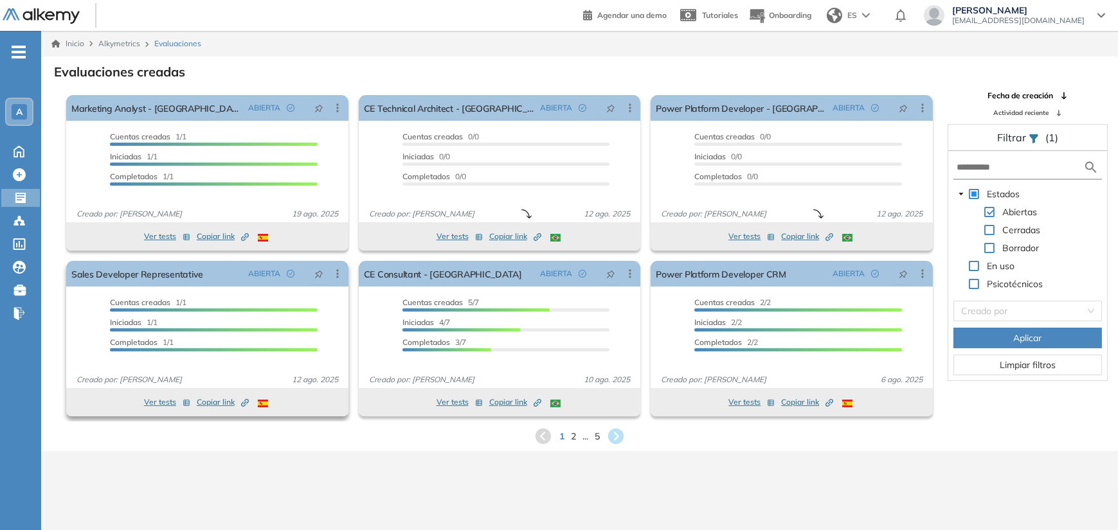
click at [162, 404] on button "Ver tests" at bounding box center [167, 402] width 46 height 15
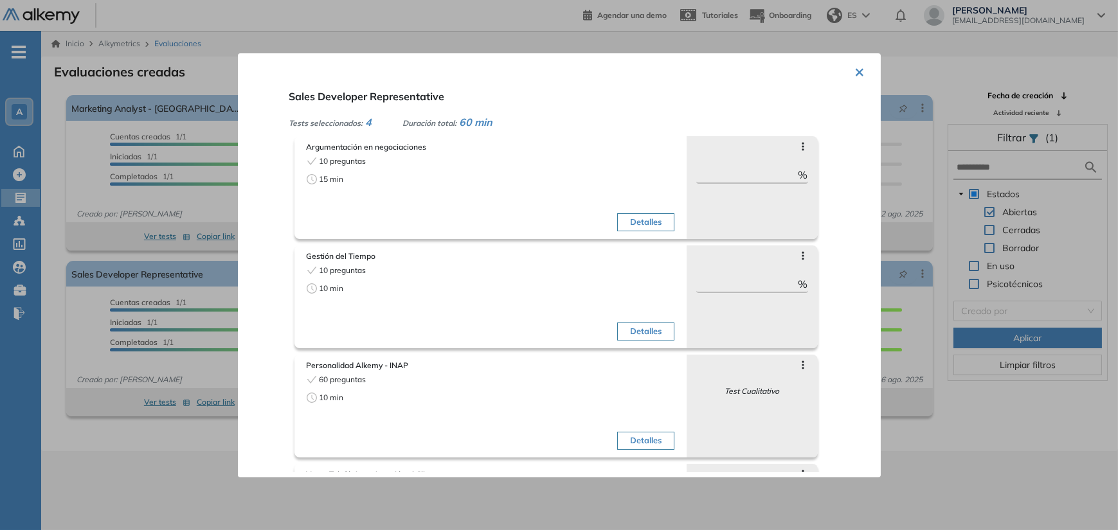
click at [855, 73] on button "×" at bounding box center [860, 70] width 10 height 25
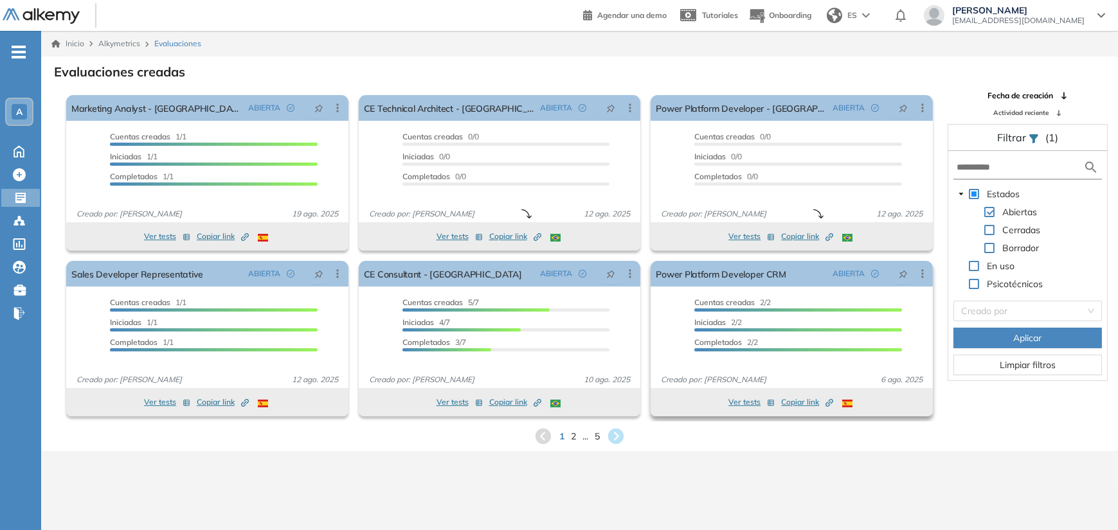
click at [749, 406] on button "Ver tests" at bounding box center [751, 402] width 46 height 15
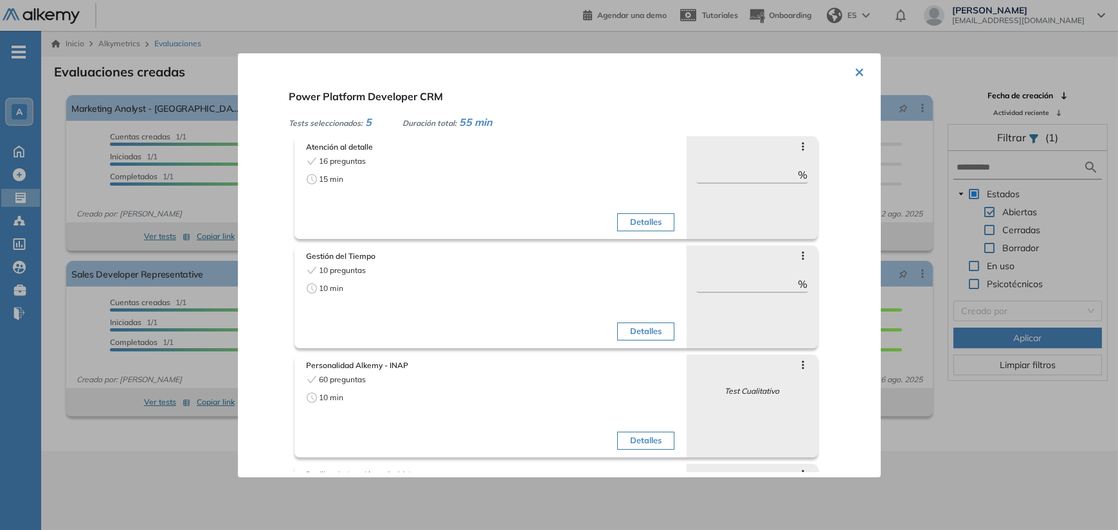
click at [861, 76] on div "× Power Platform Developer CRM Tests seleccionados: 5 Duración total: 55 min At…" at bounding box center [559, 265] width 643 height 424
click at [855, 75] on button "×" at bounding box center [860, 70] width 10 height 25
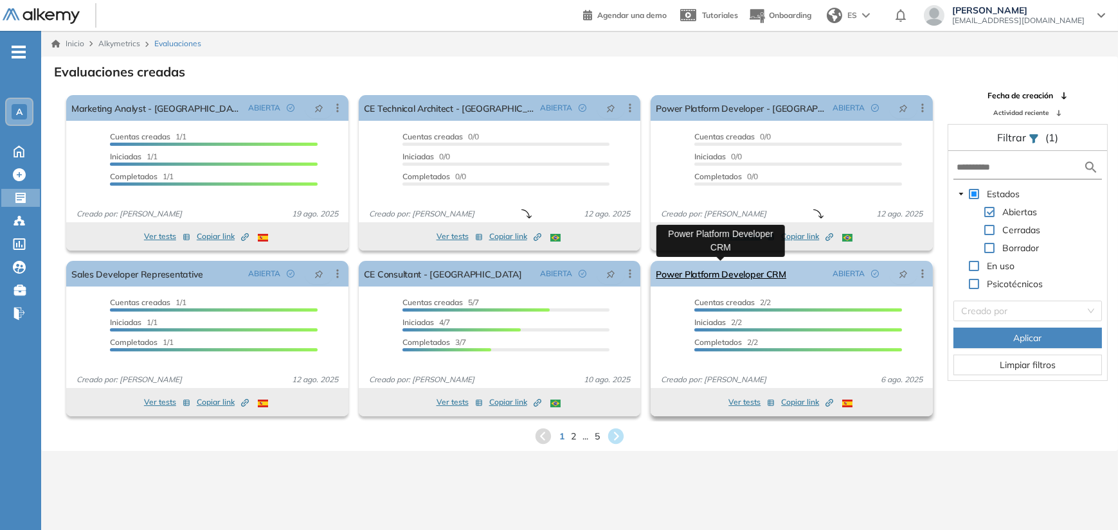
click at [728, 276] on link "Power Platform Developer CRM" at bounding box center [721, 274] width 130 height 26
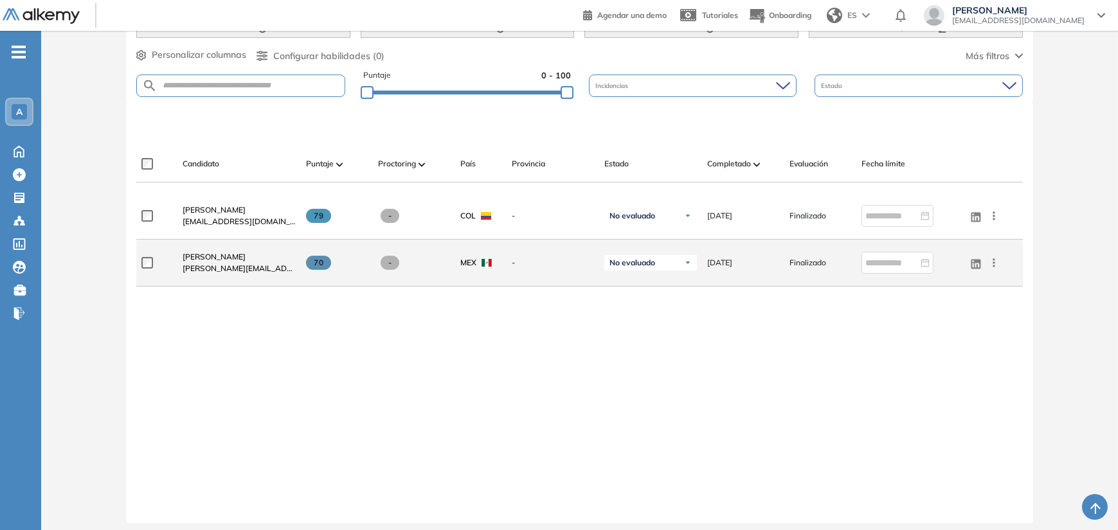
scroll to position [297, 0]
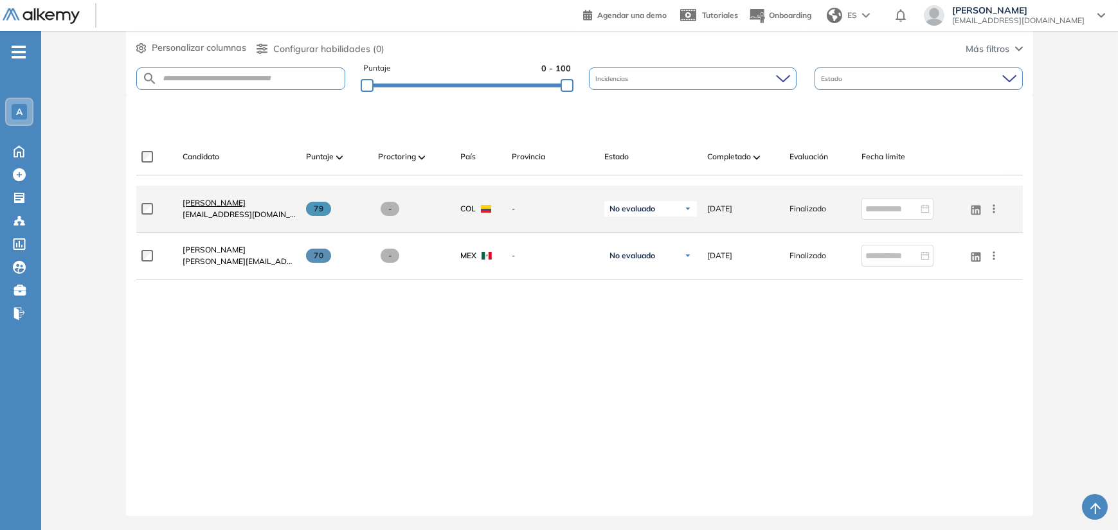
click at [237, 201] on span "[PERSON_NAME]" at bounding box center [214, 203] width 63 height 10
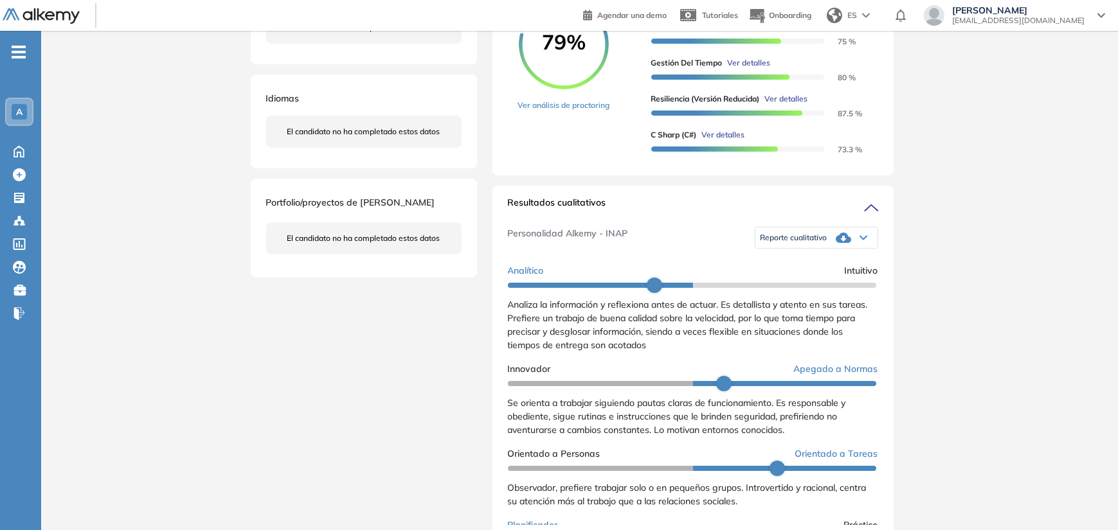
scroll to position [257, 0]
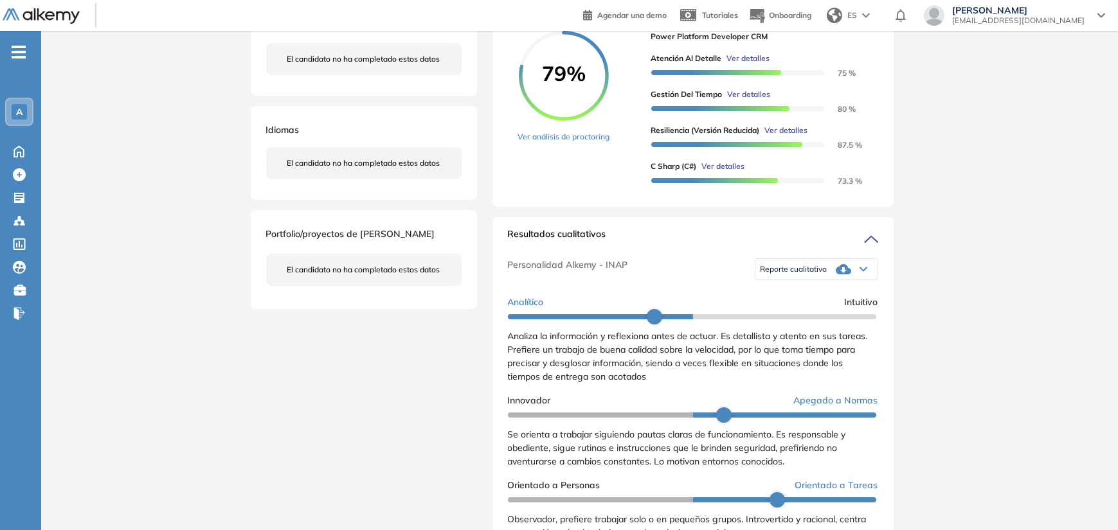
click at [802, 274] on span "Reporte cualitativo" at bounding box center [793, 269] width 67 height 10
click at [807, 325] on li "Reporte sin Afinidad AI" at bounding box center [799, 318] width 76 height 13
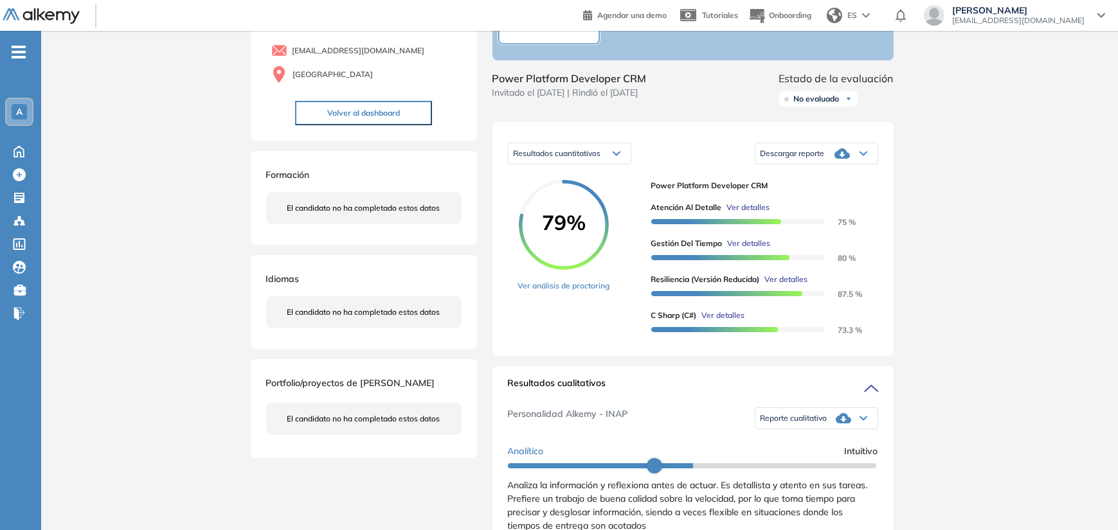
scroll to position [0, 0]
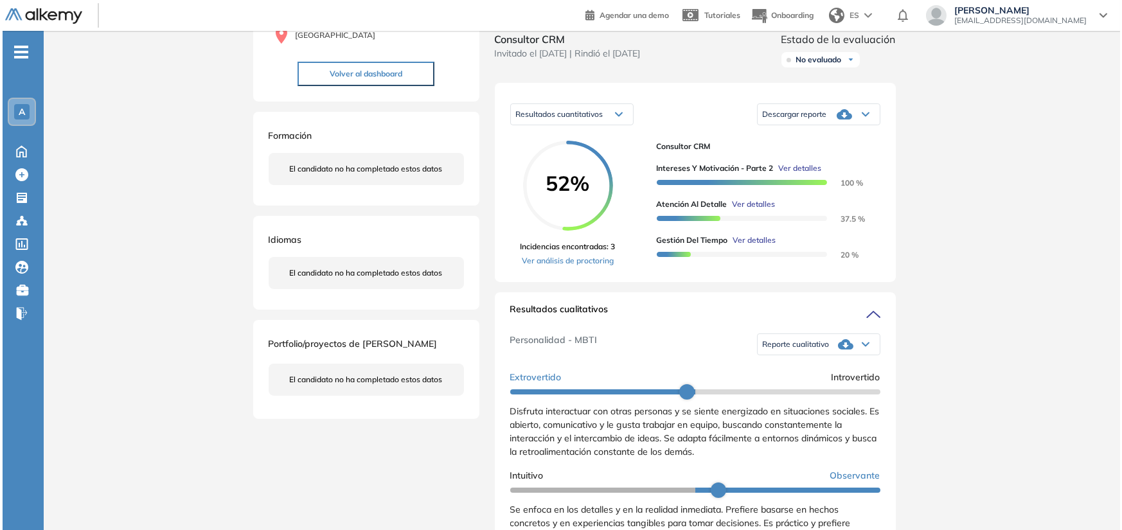
scroll to position [129, 0]
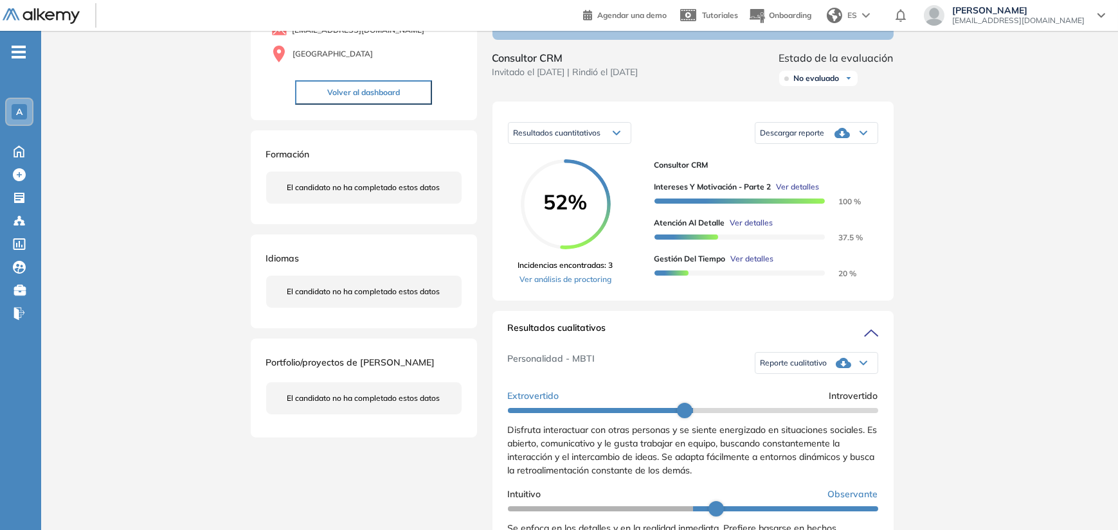
click at [784, 193] on span "Ver detalles" at bounding box center [798, 187] width 43 height 12
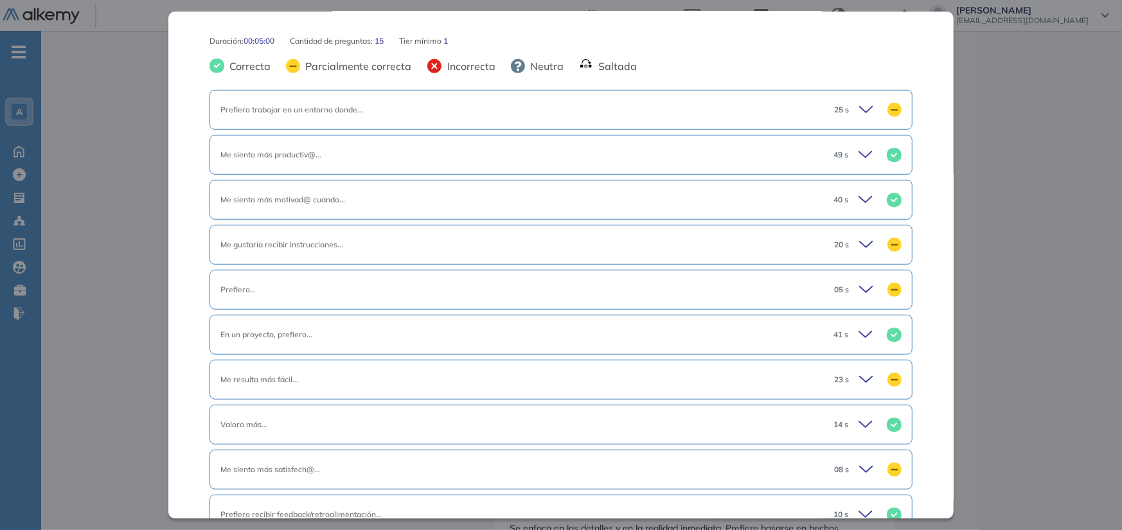
scroll to position [514, 0]
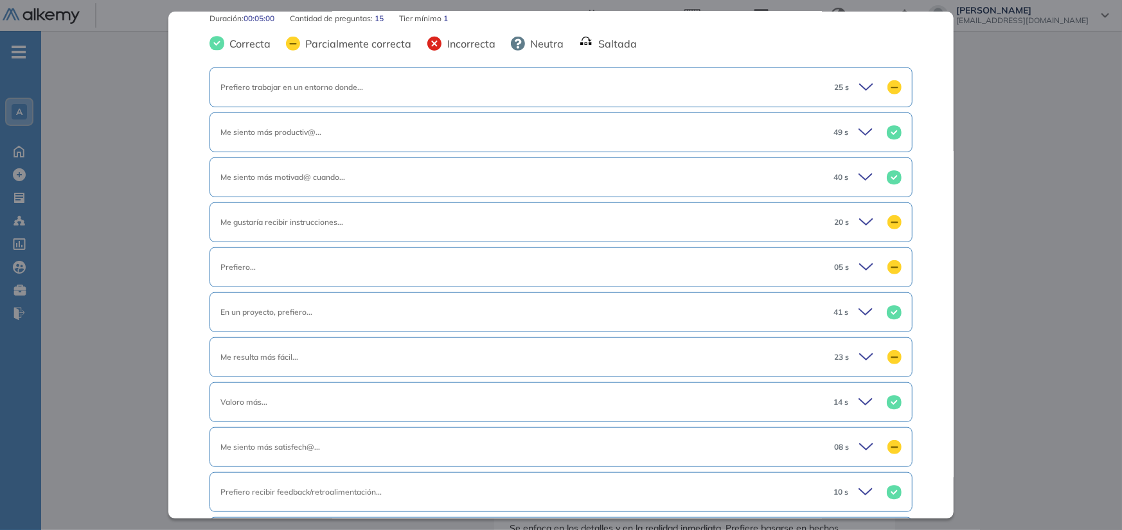
click at [860, 89] on icon at bounding box center [866, 87] width 13 height 6
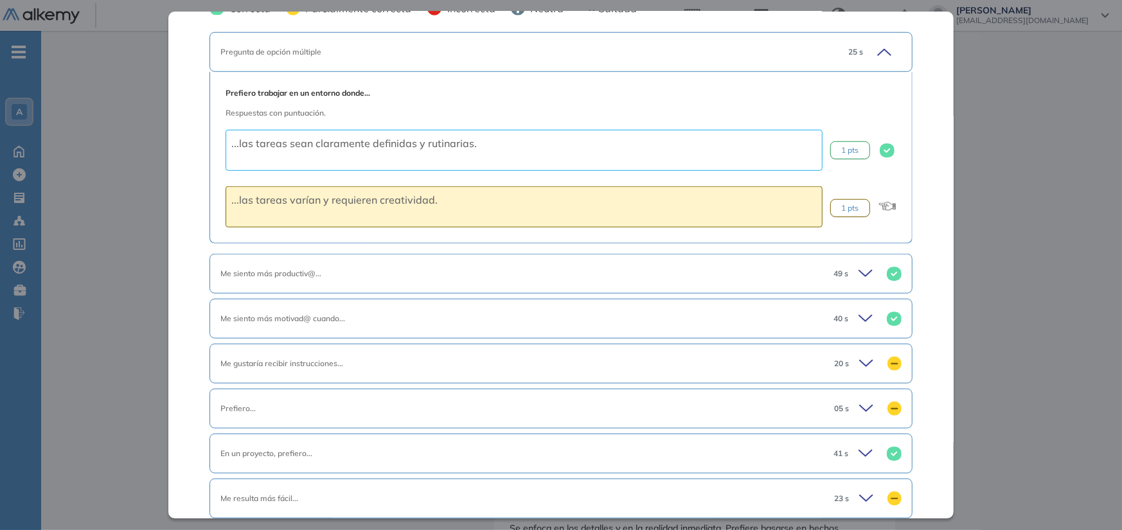
scroll to position [579, 0]
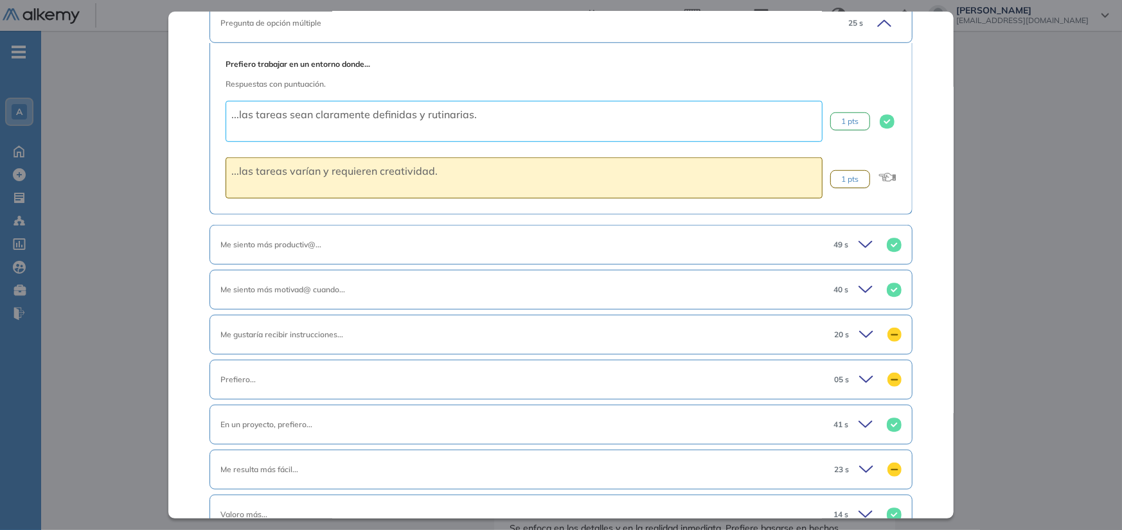
click at [859, 240] on icon at bounding box center [868, 245] width 18 height 18
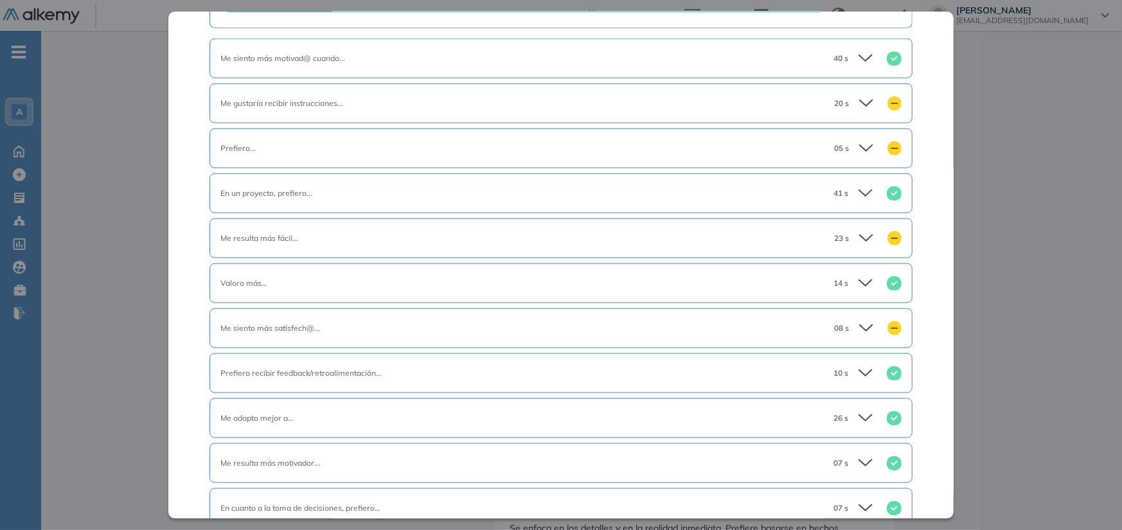
scroll to position [964, 0]
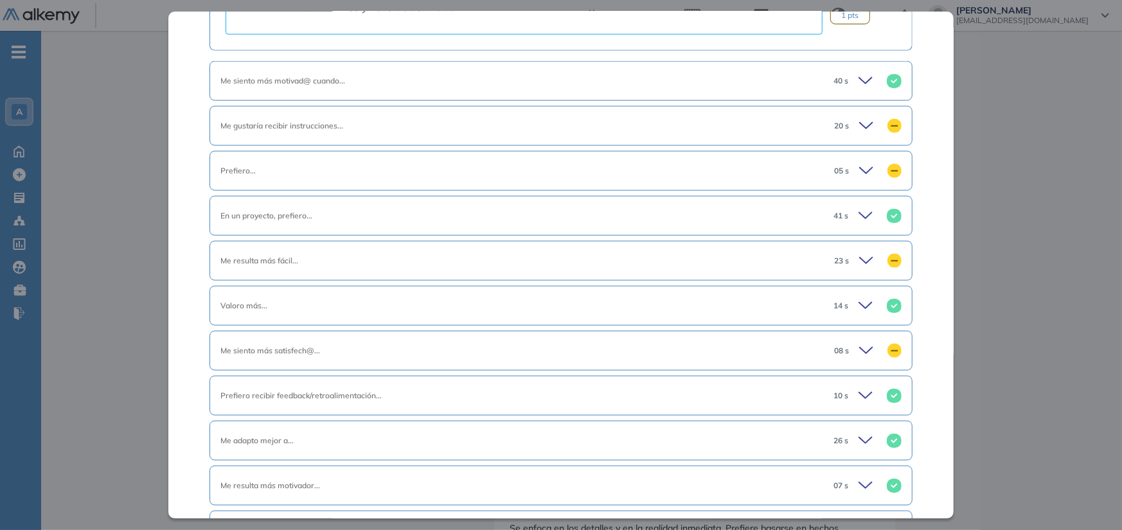
click at [849, 128] on div "20 s" at bounding box center [863, 126] width 78 height 18
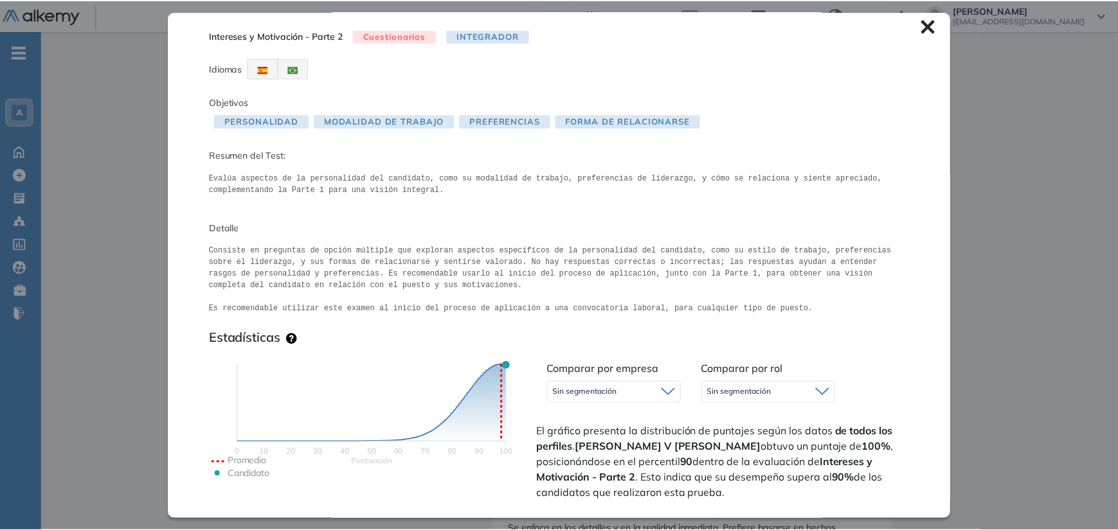
scroll to position [0, 0]
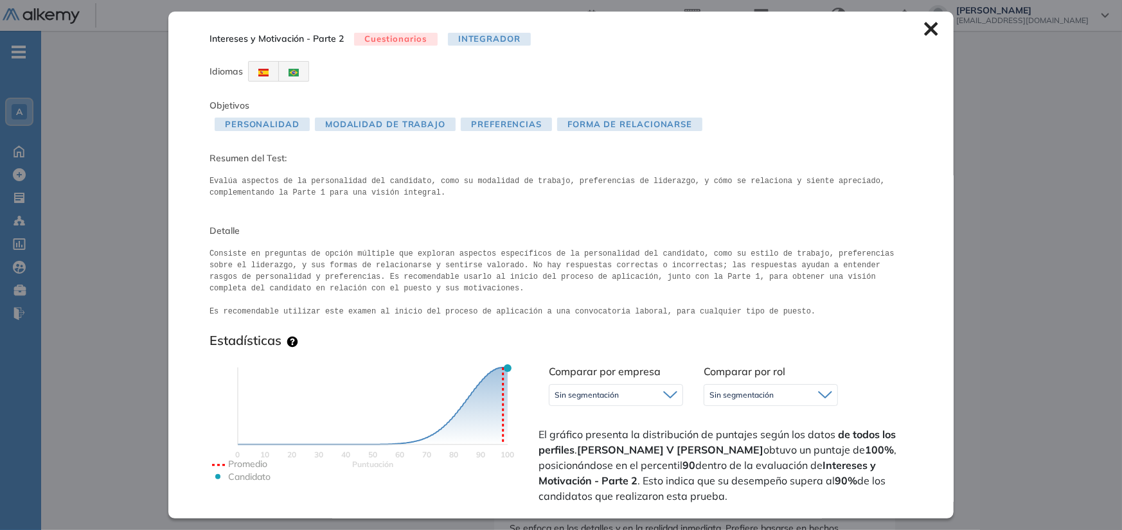
click at [924, 23] on icon at bounding box center [931, 29] width 14 height 14
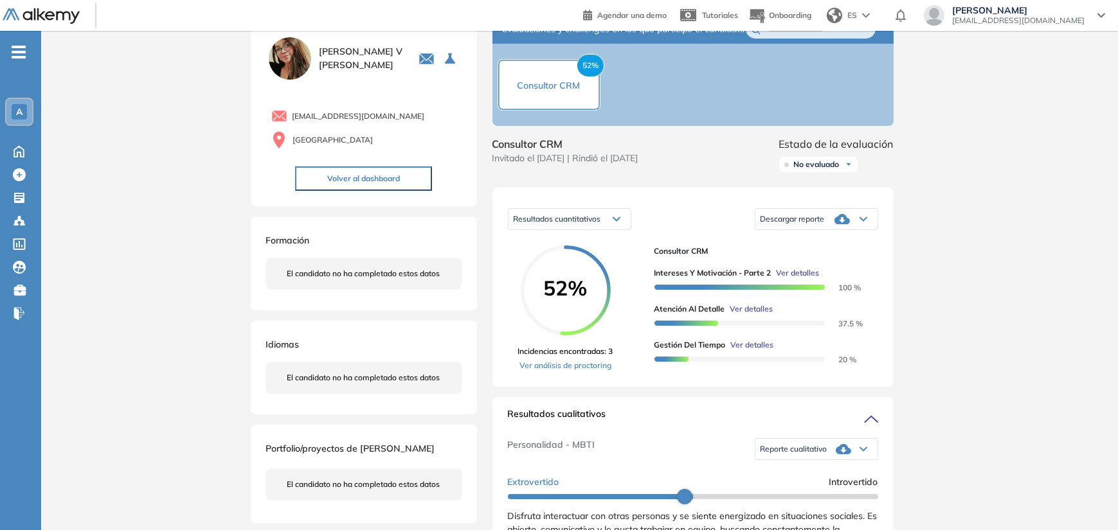
scroll to position [64, 0]
